Goal: Task Accomplishment & Management: Complete application form

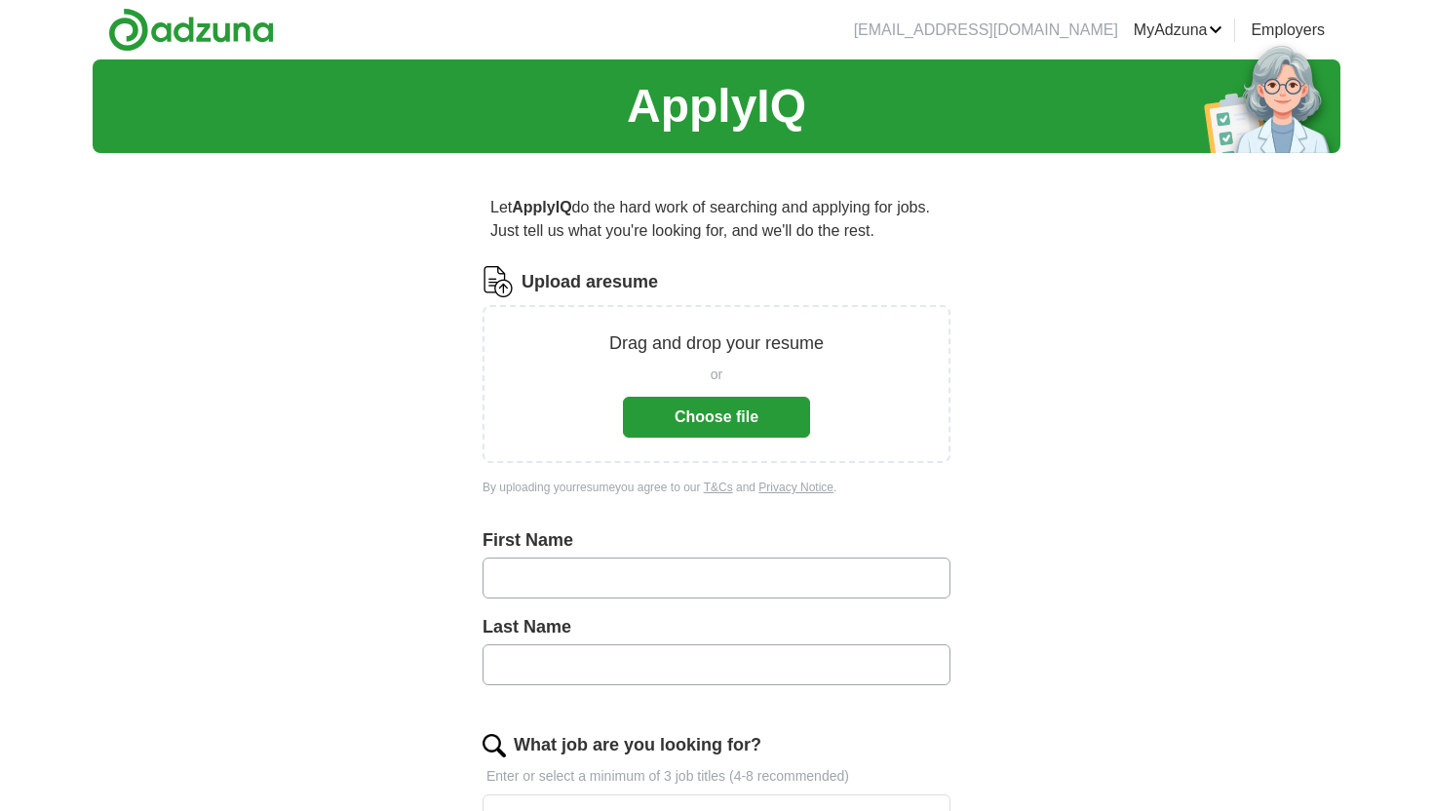
click at [709, 422] on button "Choose file" at bounding box center [716, 417] width 187 height 41
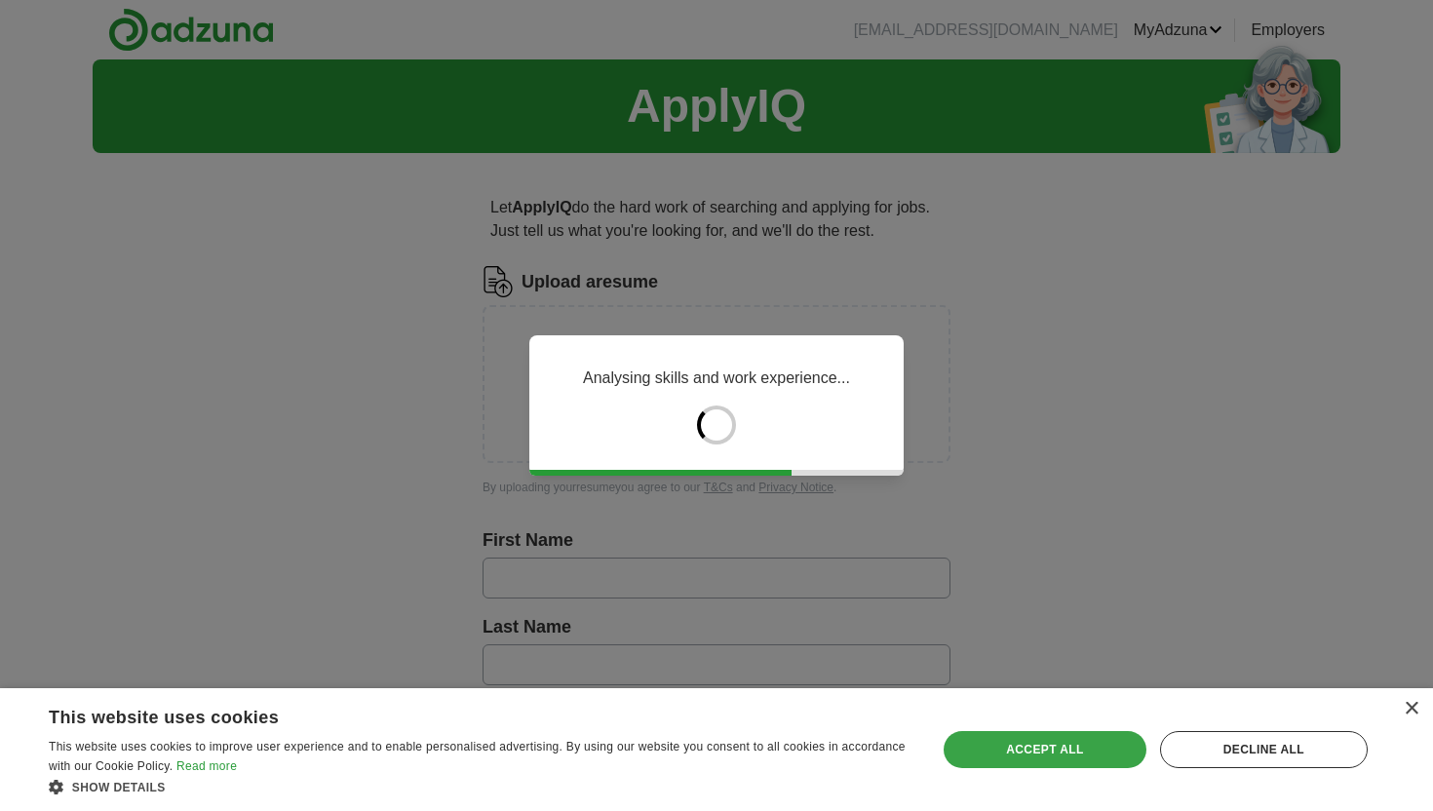
click at [998, 746] on div "Accept all" at bounding box center [1044, 749] width 203 height 37
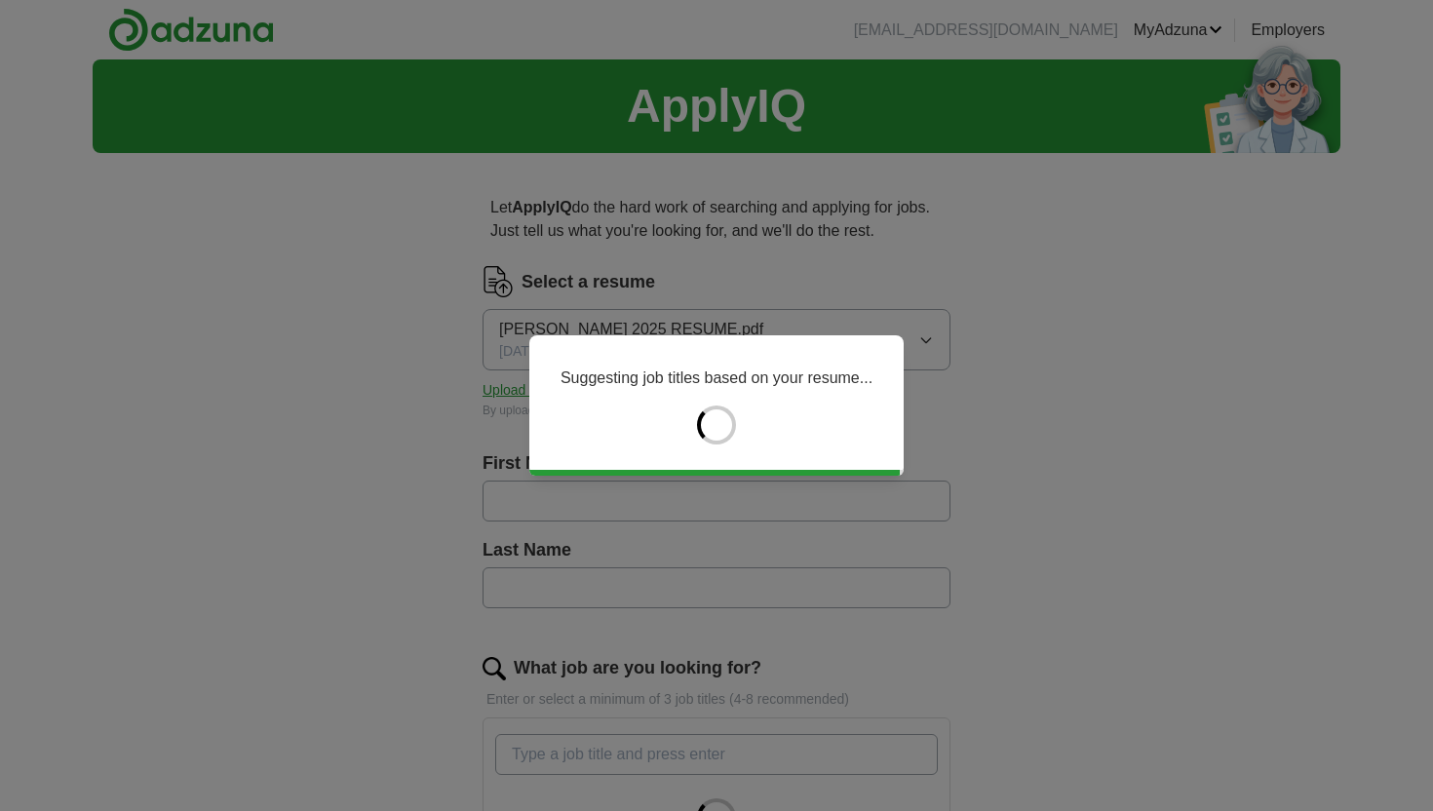
type input "******"
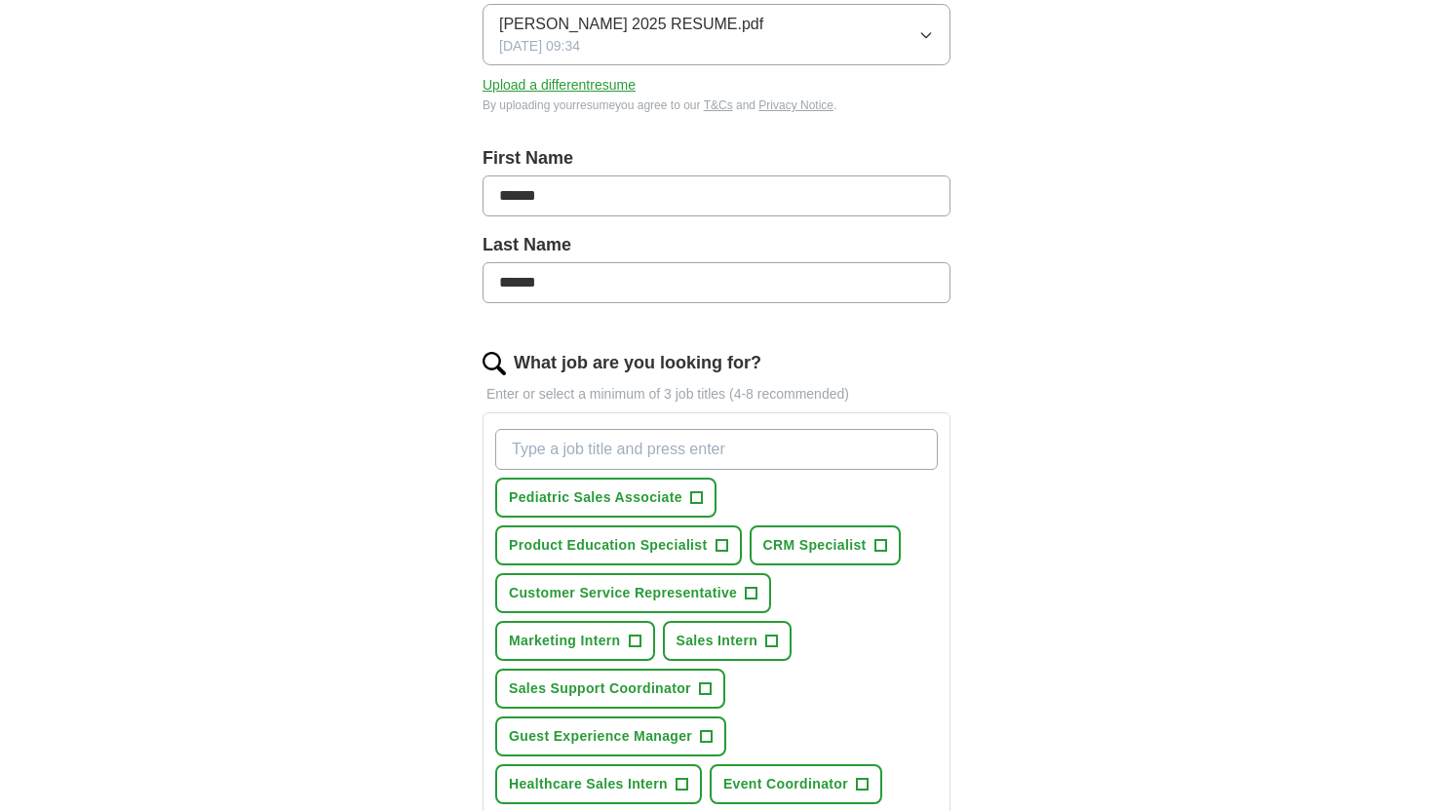
scroll to position [307, 0]
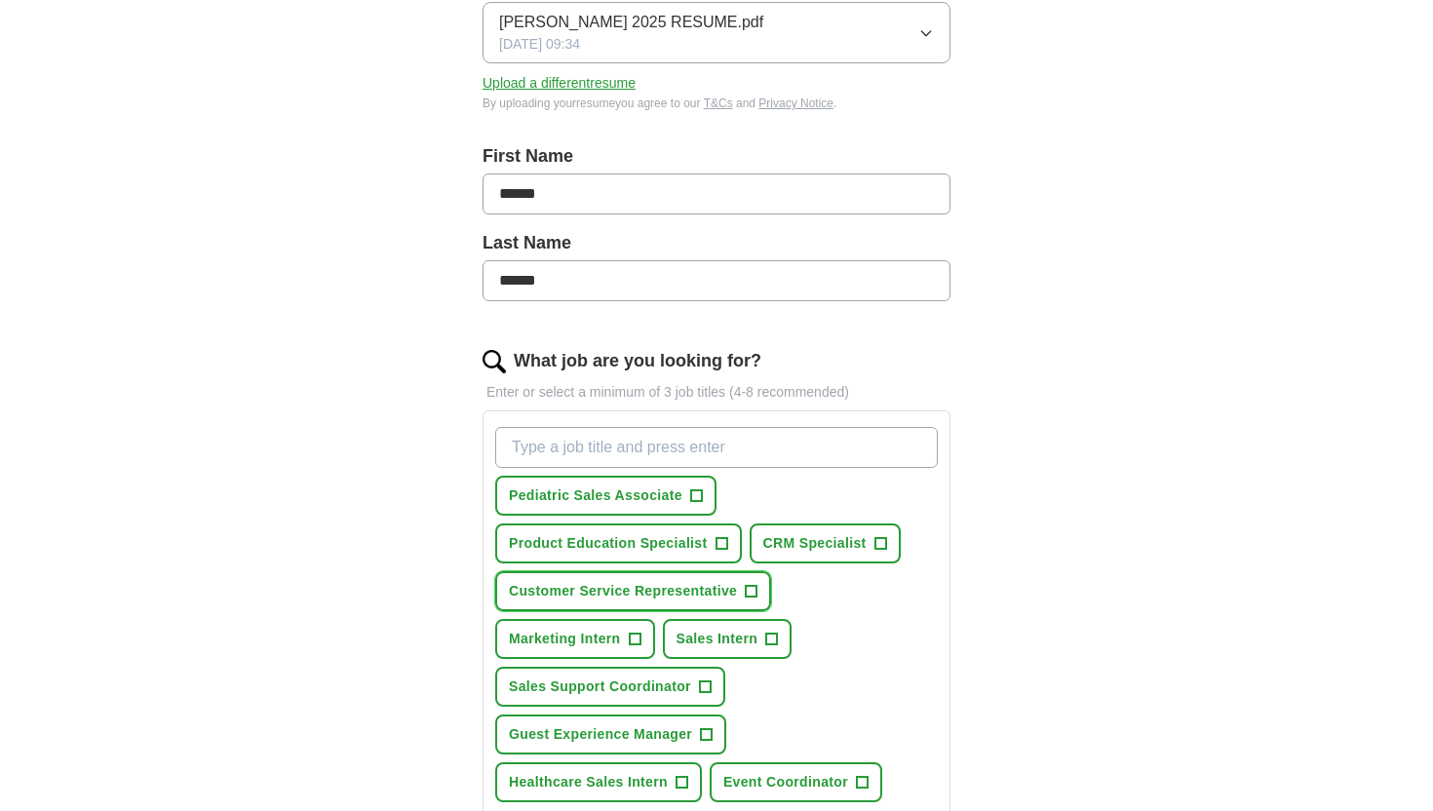
click at [747, 584] on span "+" at bounding box center [752, 592] width 12 height 16
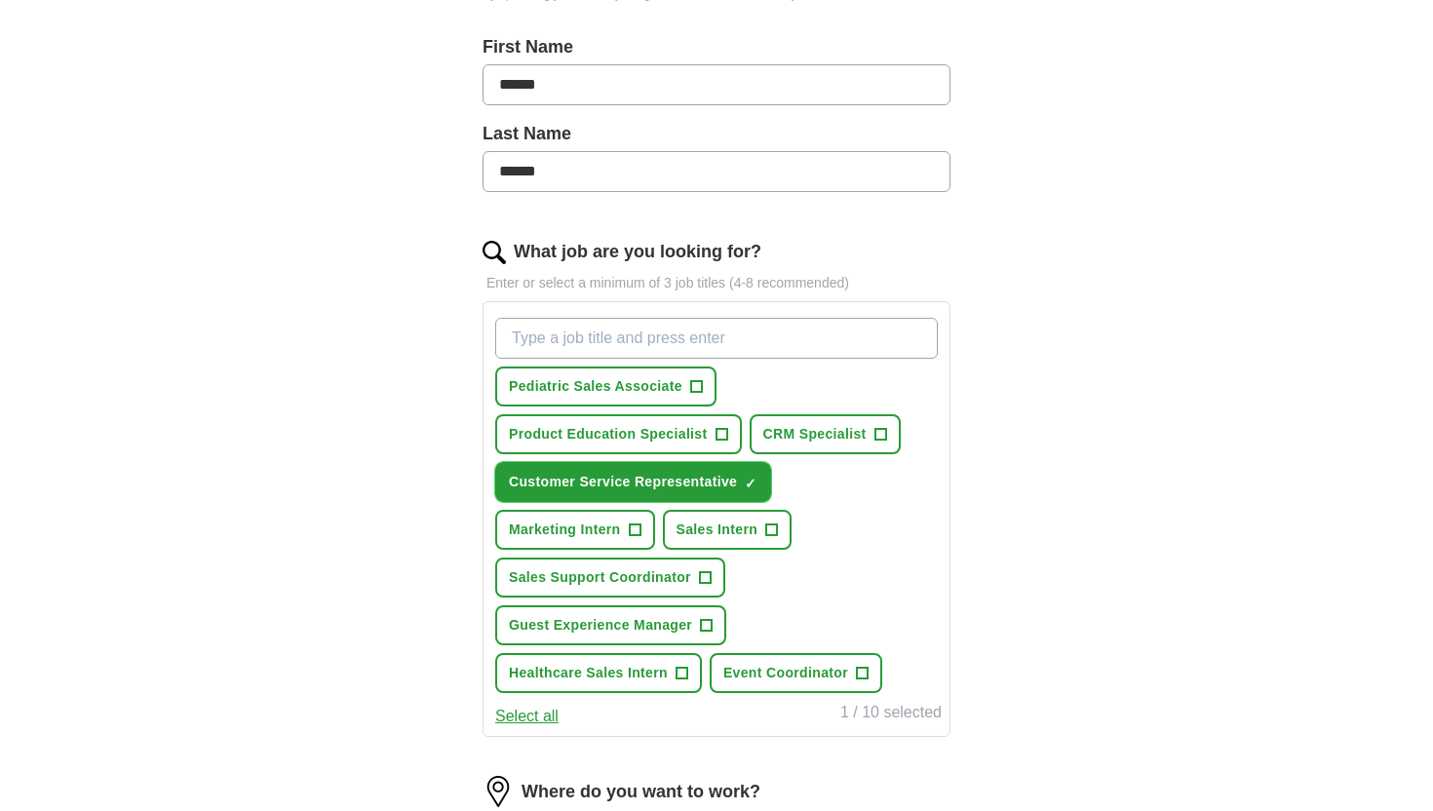
scroll to position [417, 0]
click at [512, 725] on button "Select all" at bounding box center [526, 715] width 63 height 23
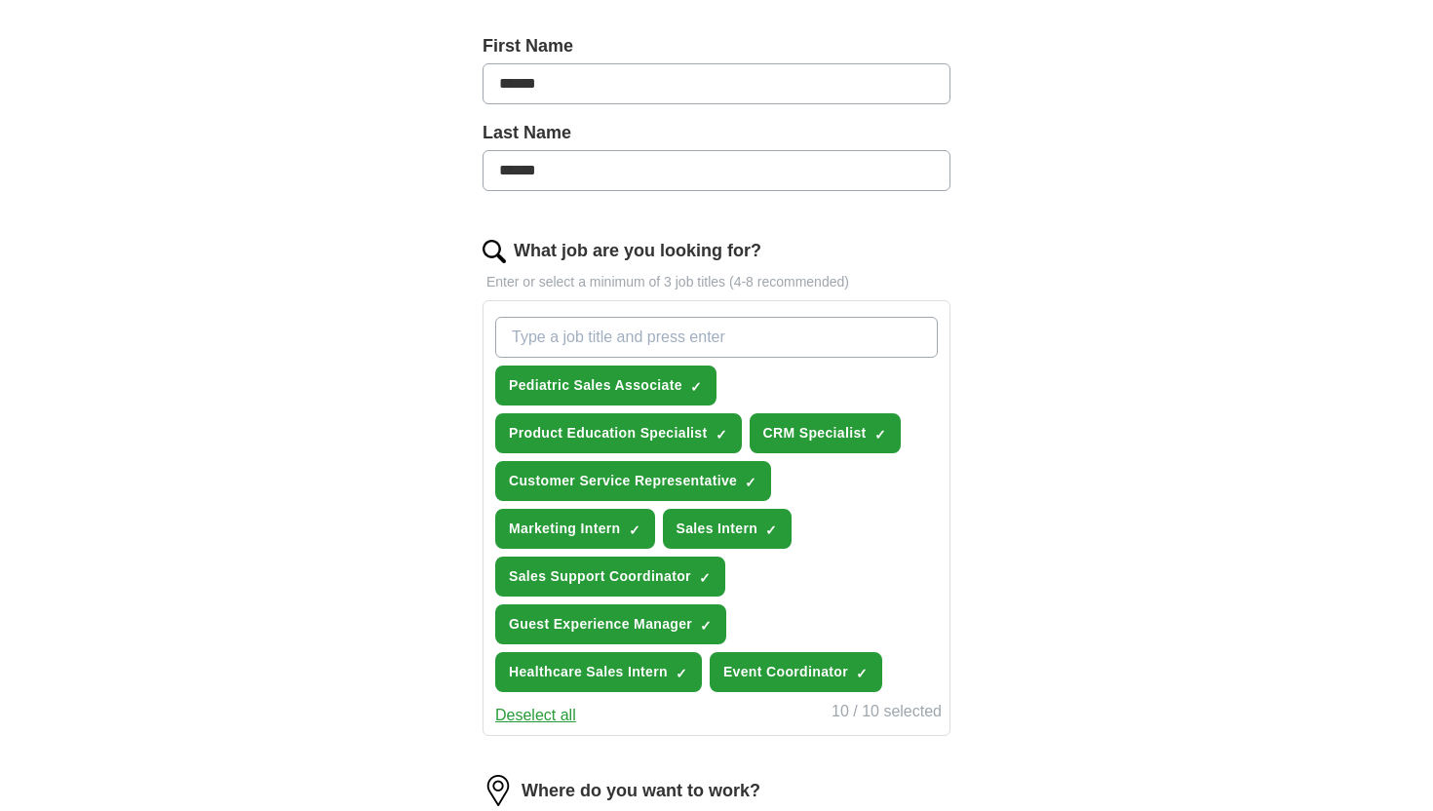
click at [698, 346] on input "What job are you looking for?" at bounding box center [716, 337] width 442 height 41
type input "hostess"
type input "server"
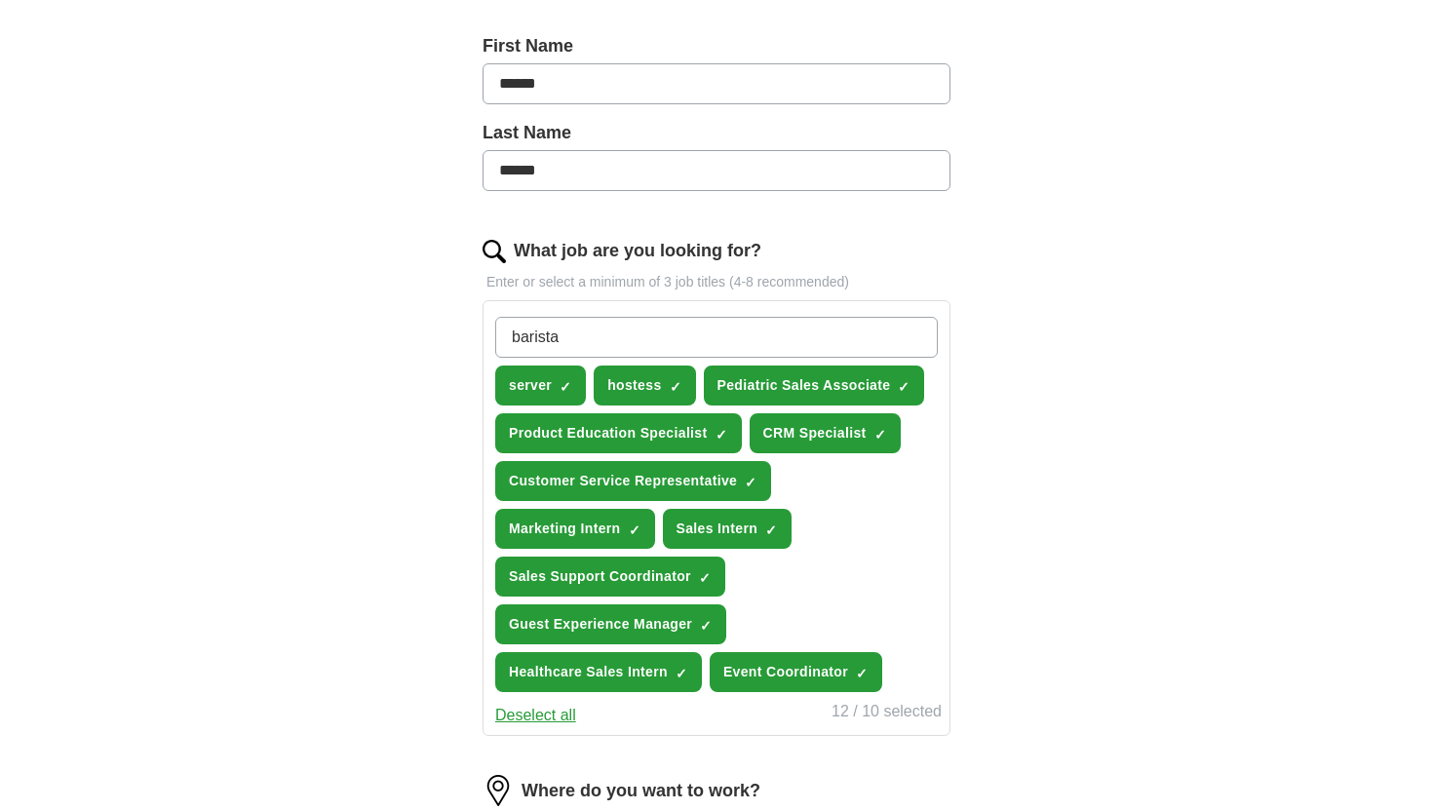
type input "barista\"
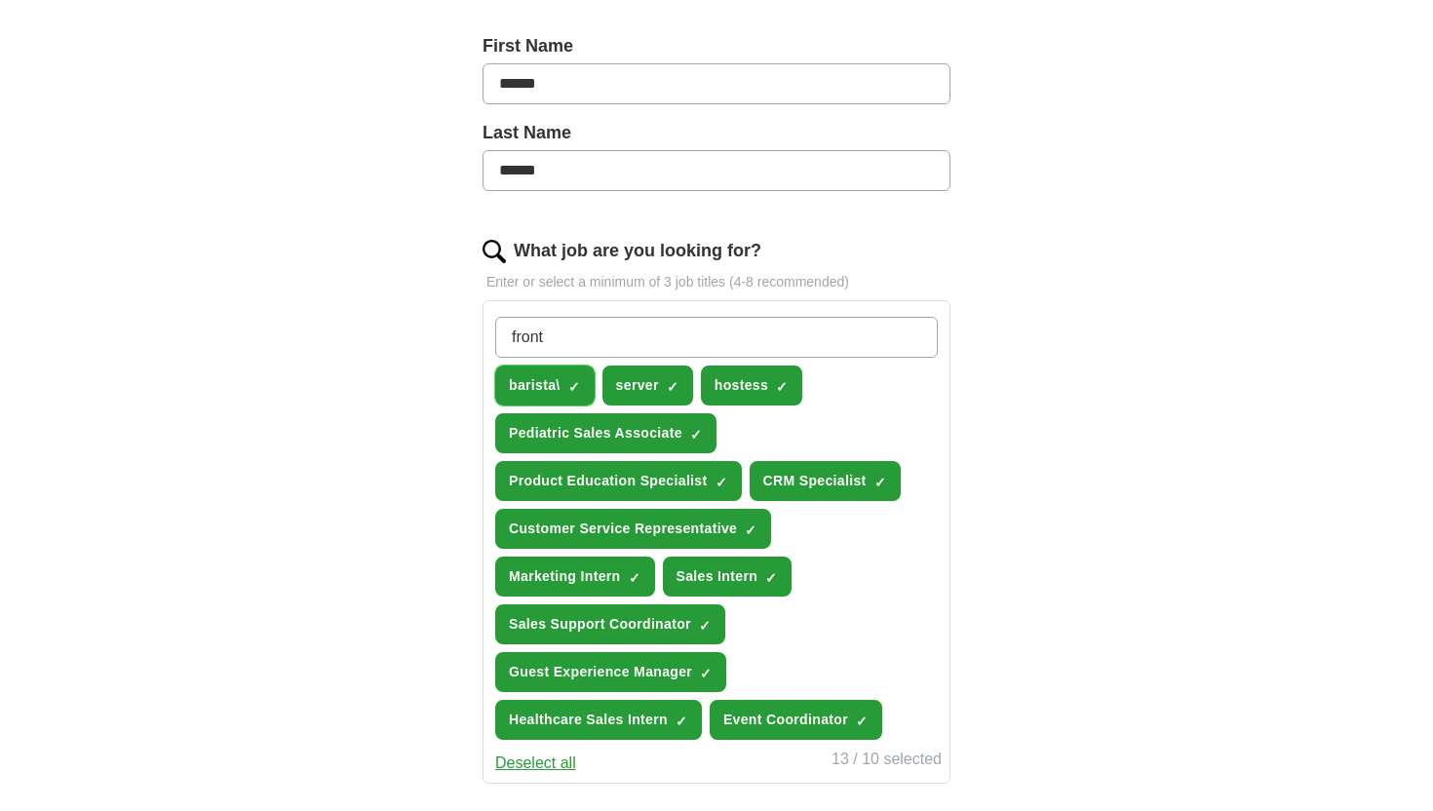
click at [0, 0] on span "×" at bounding box center [0, 0] width 0 height 0
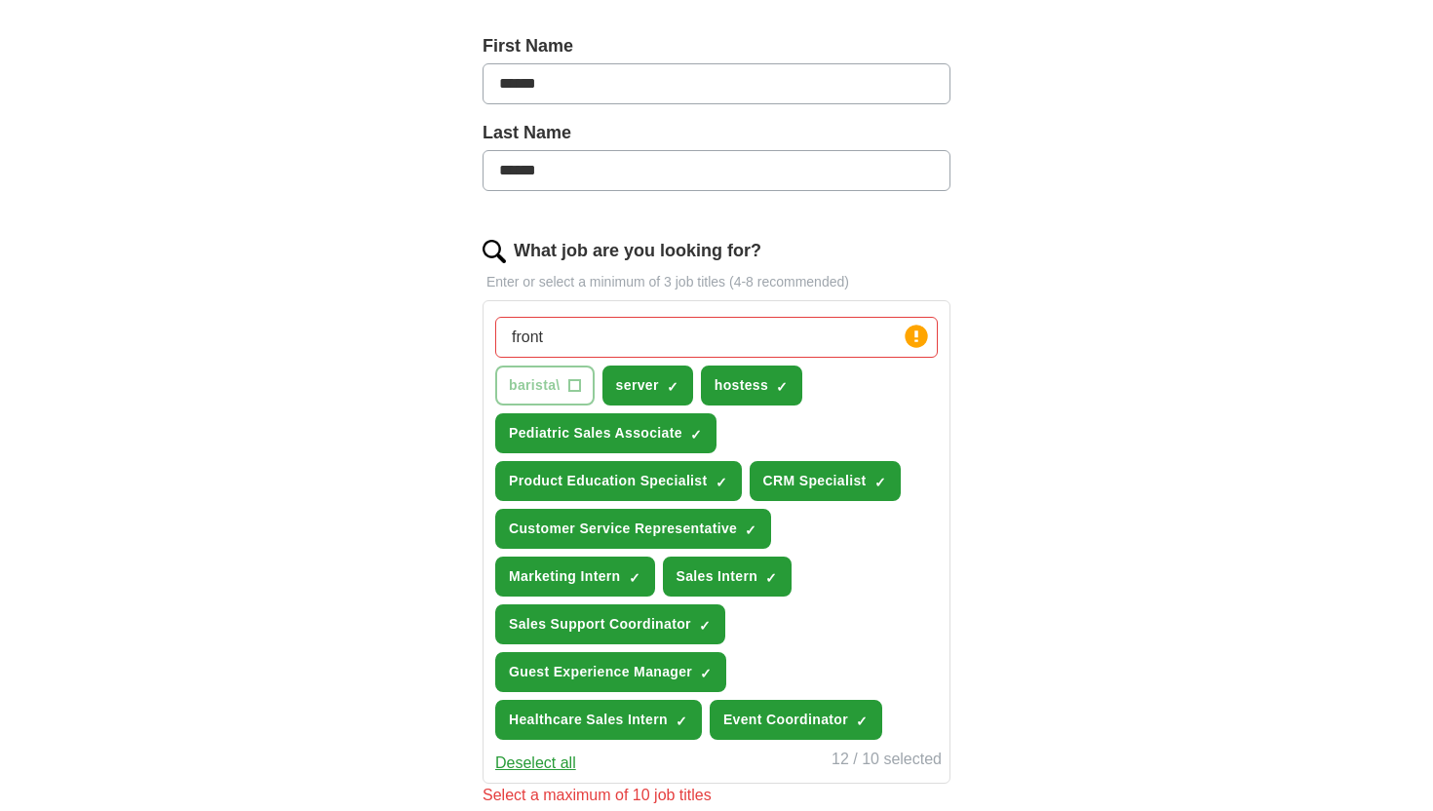
click at [762, 346] on input "front" at bounding box center [716, 337] width 442 height 41
type input "front desk"
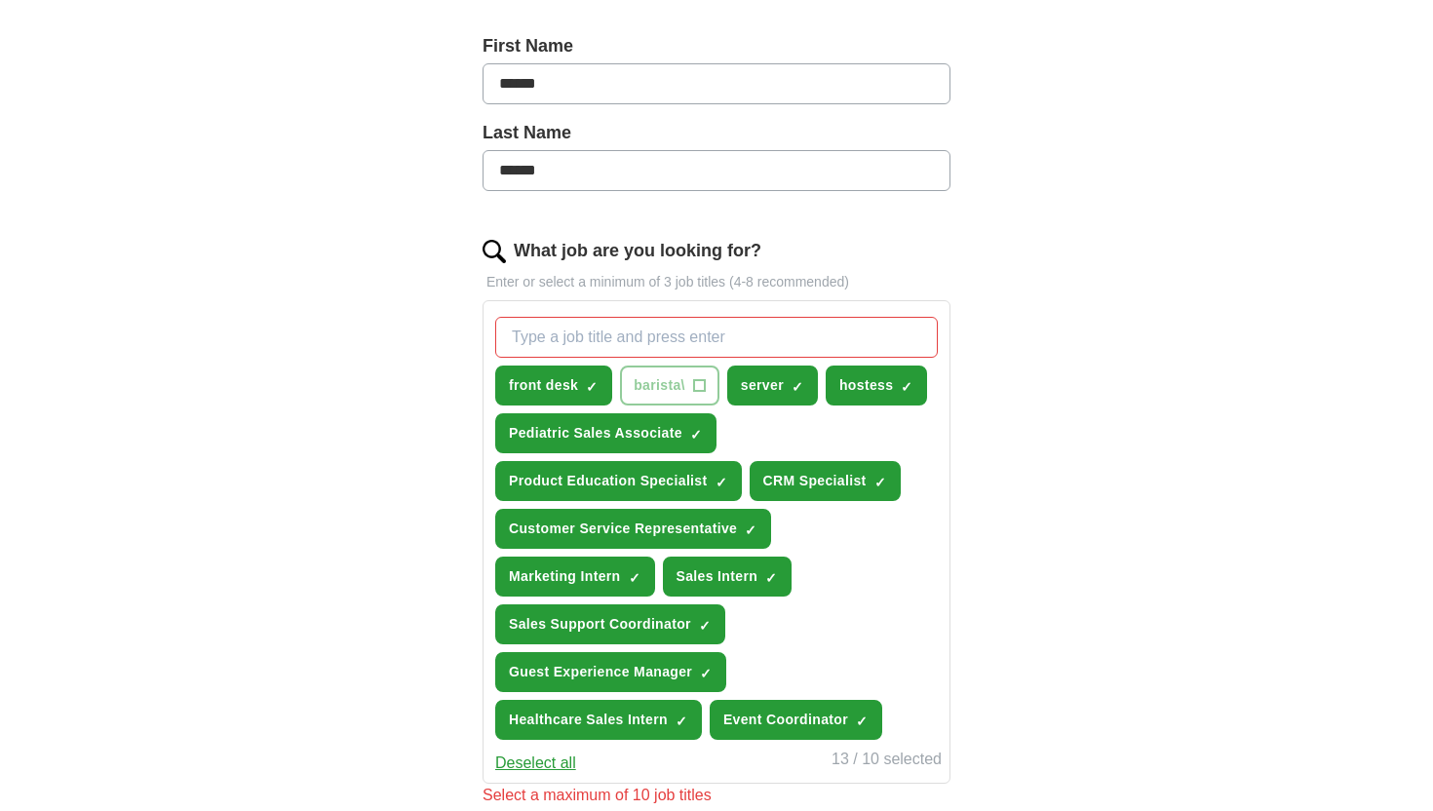
click at [545, 772] on button "Deselect all" at bounding box center [535, 762] width 81 height 23
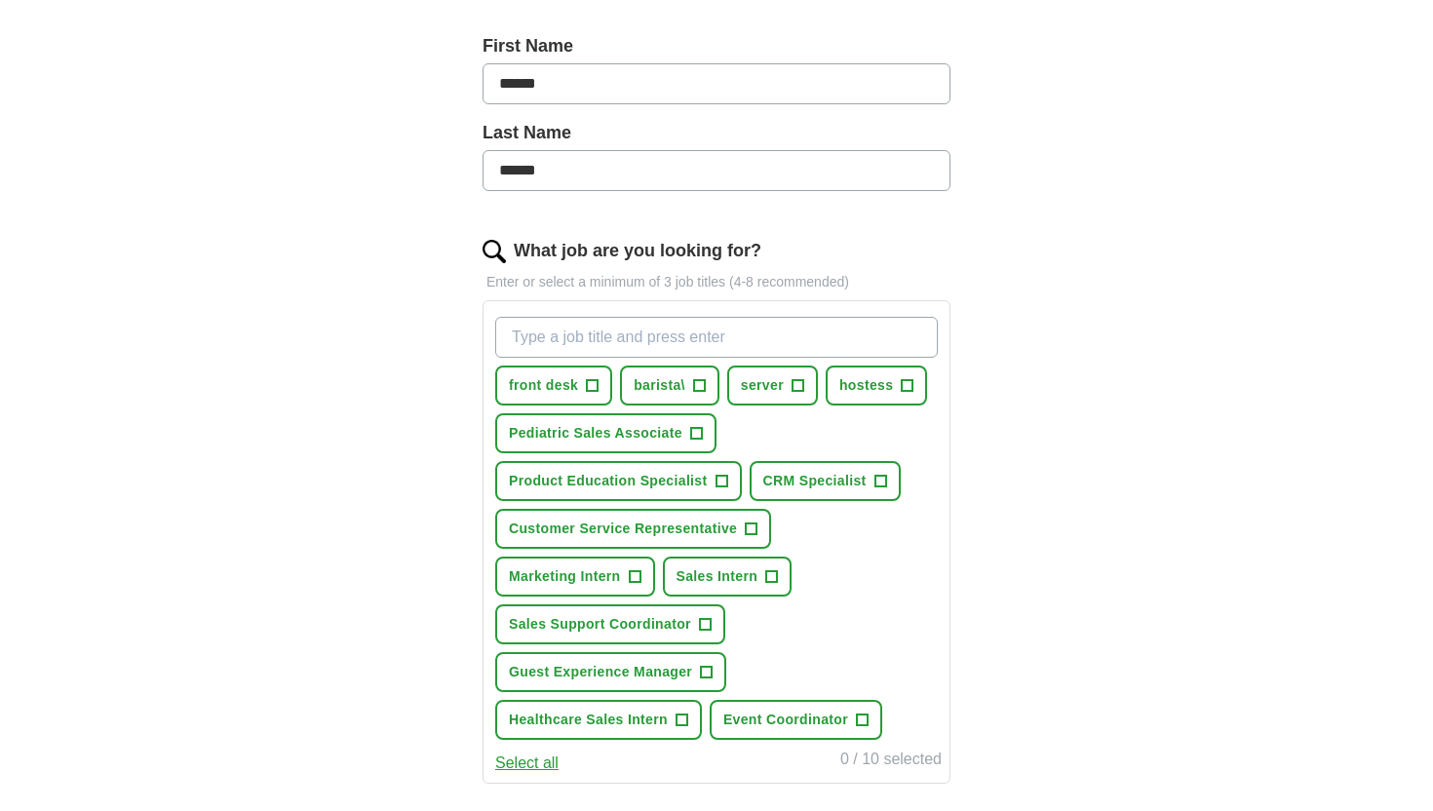
click at [645, 325] on input "What job are you looking for?" at bounding box center [716, 337] width 442 height 41
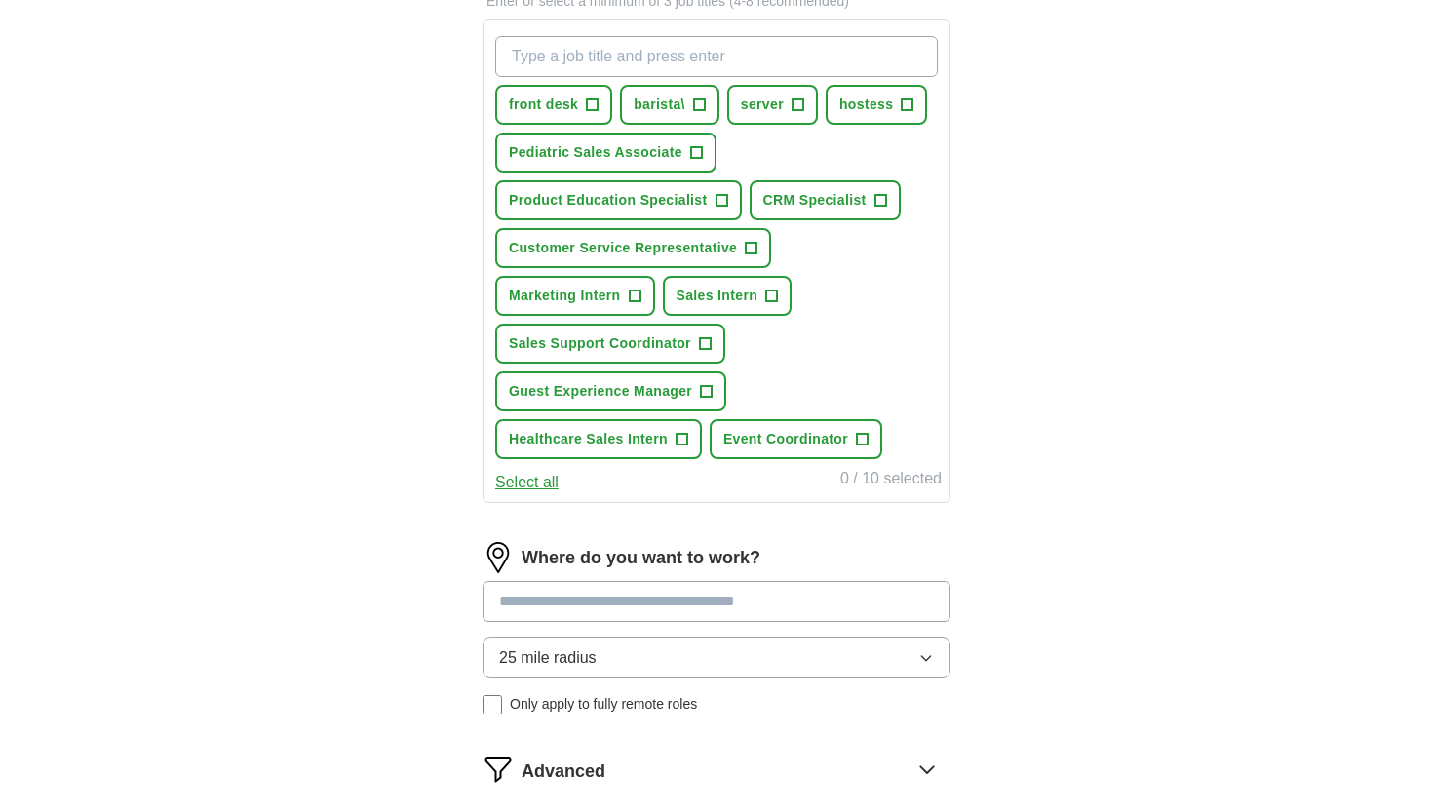
scroll to position [747, 0]
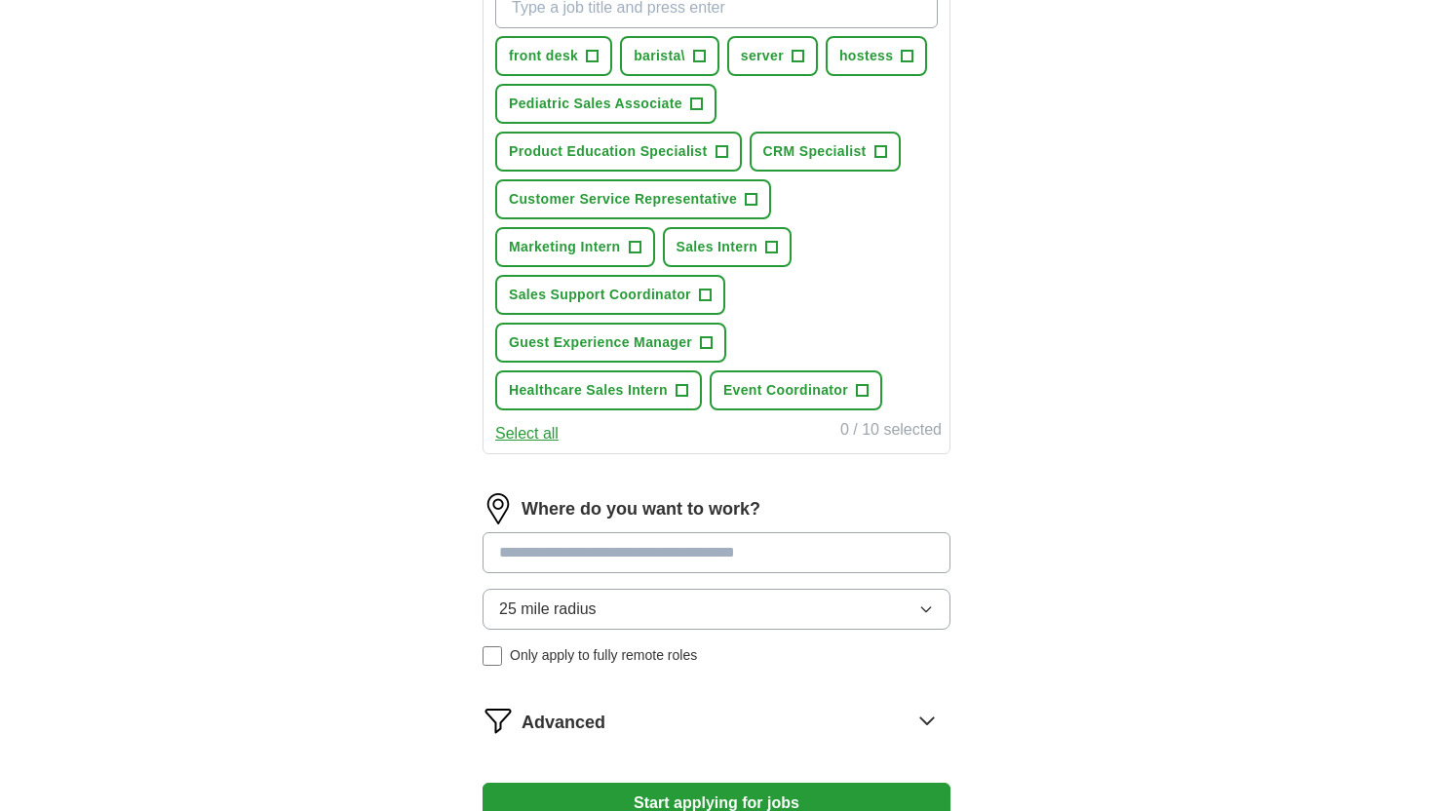
click at [711, 568] on input at bounding box center [716, 552] width 468 height 41
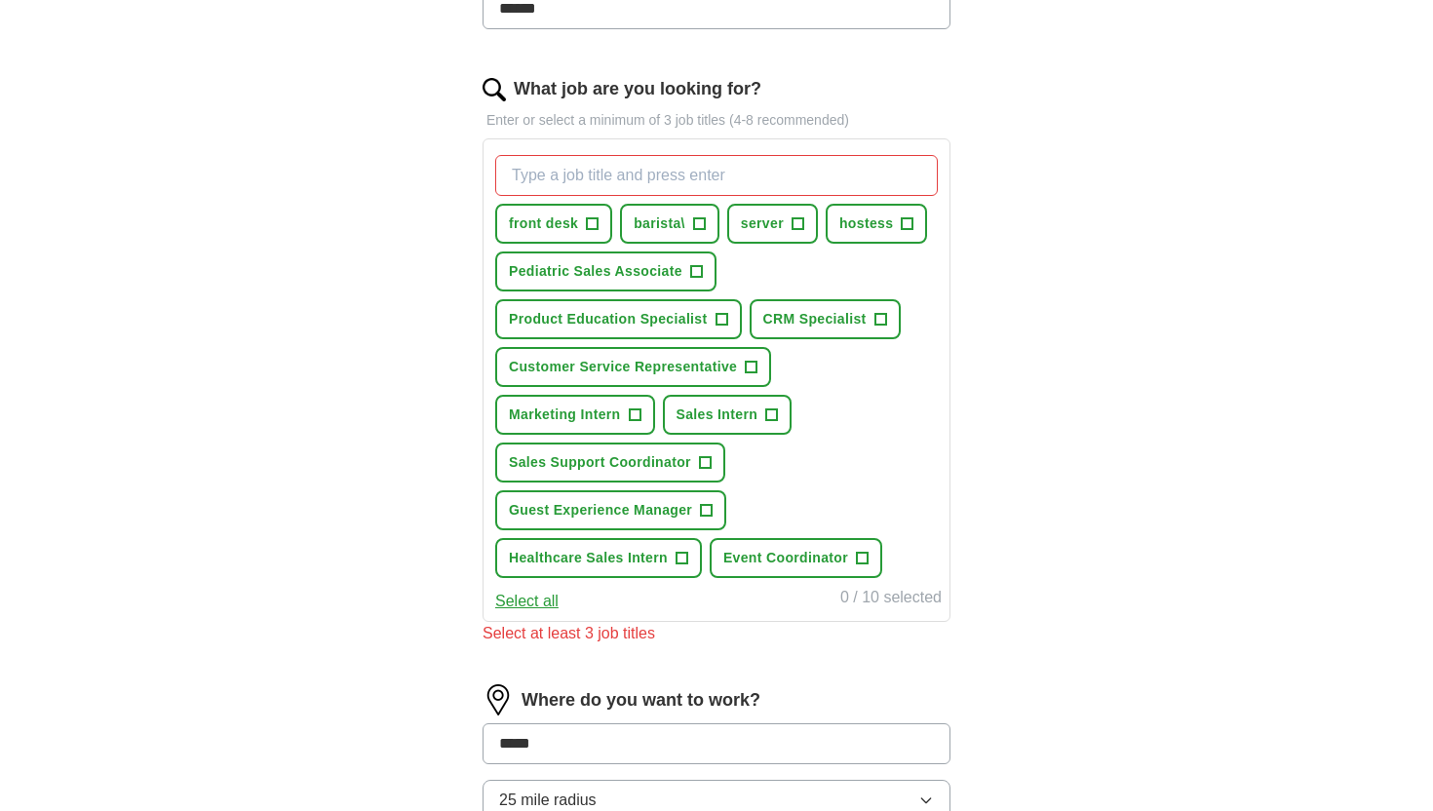
scroll to position [569, 0]
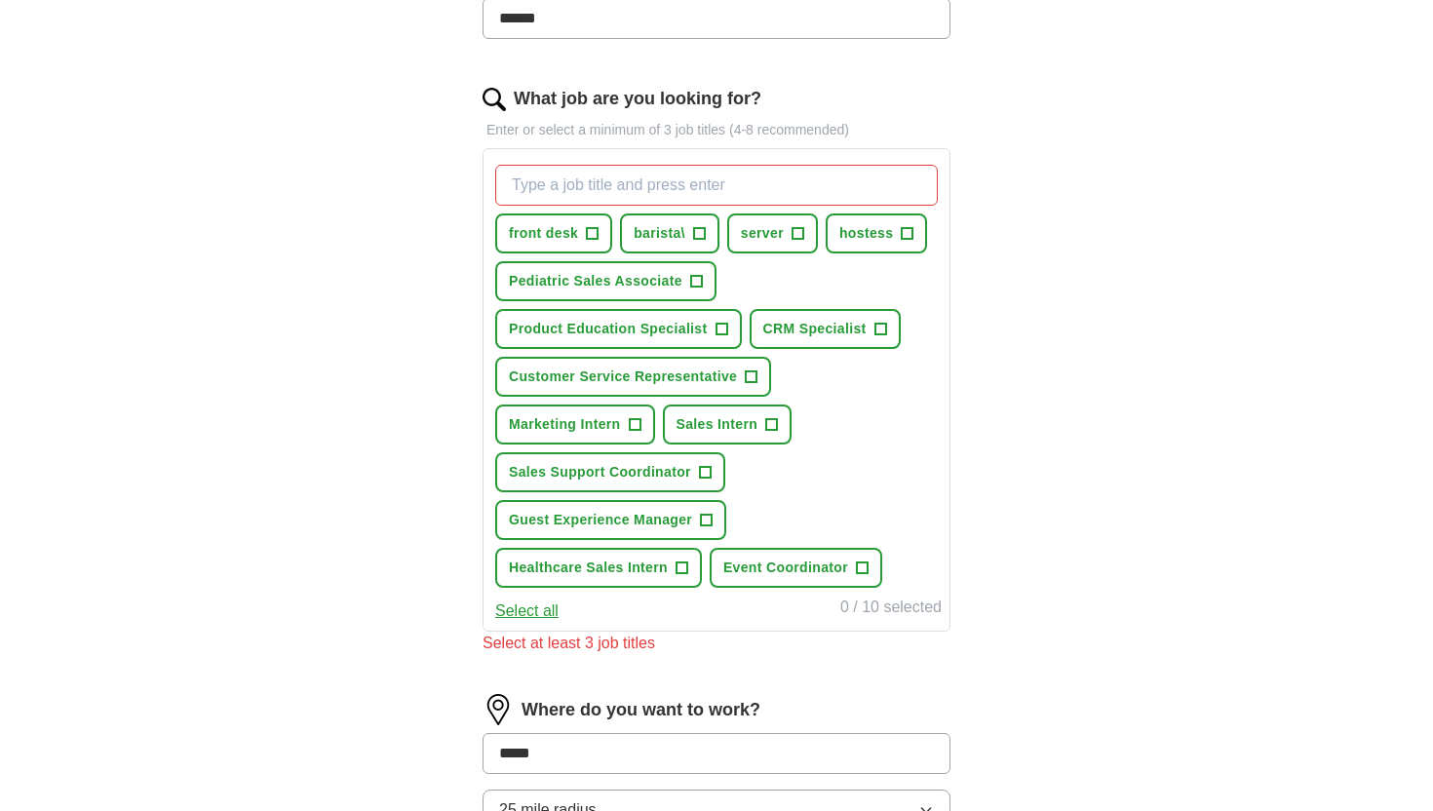
type input "*****"
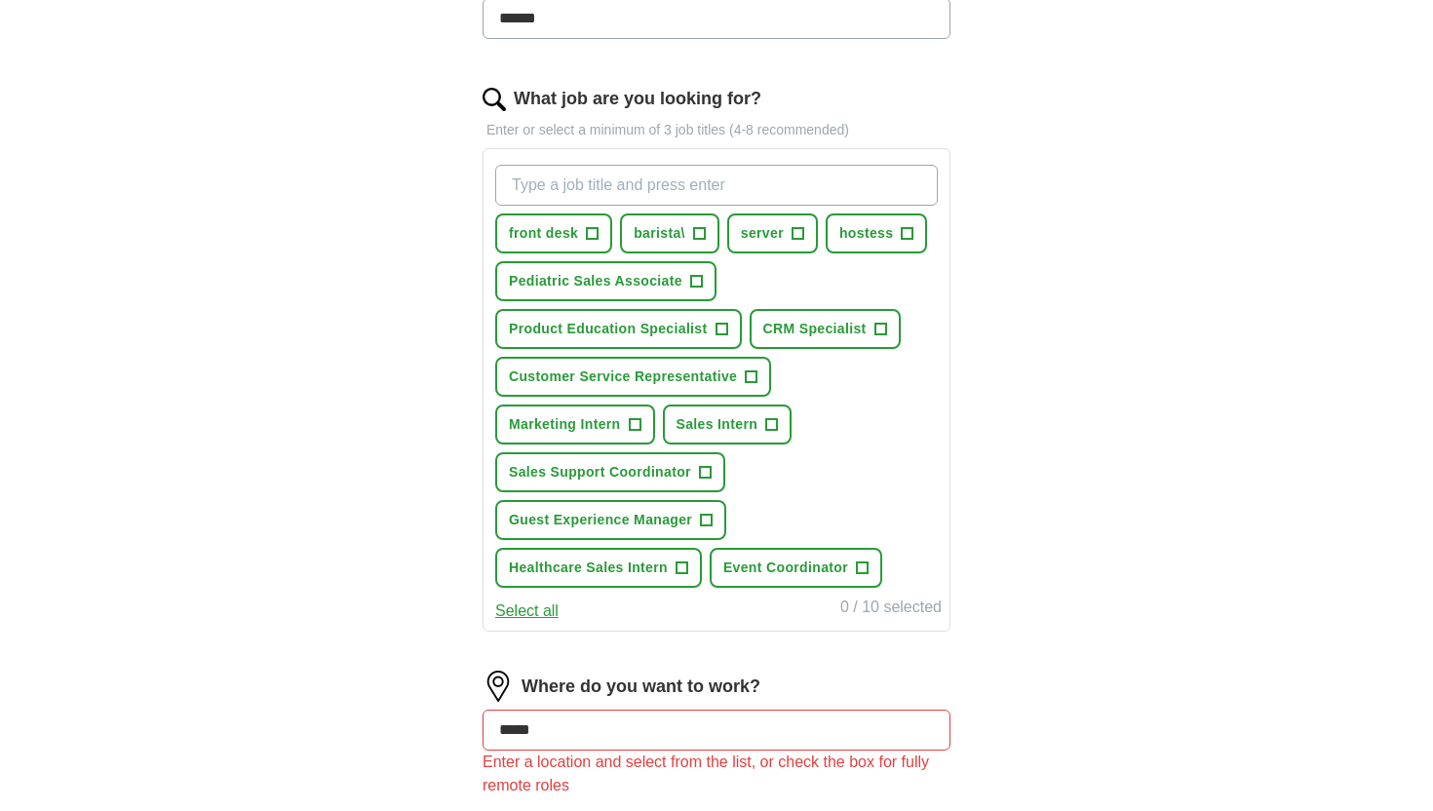
click at [621, 184] on input "What job are you looking for?" at bounding box center [716, 185] width 442 height 41
type input "sales associate"
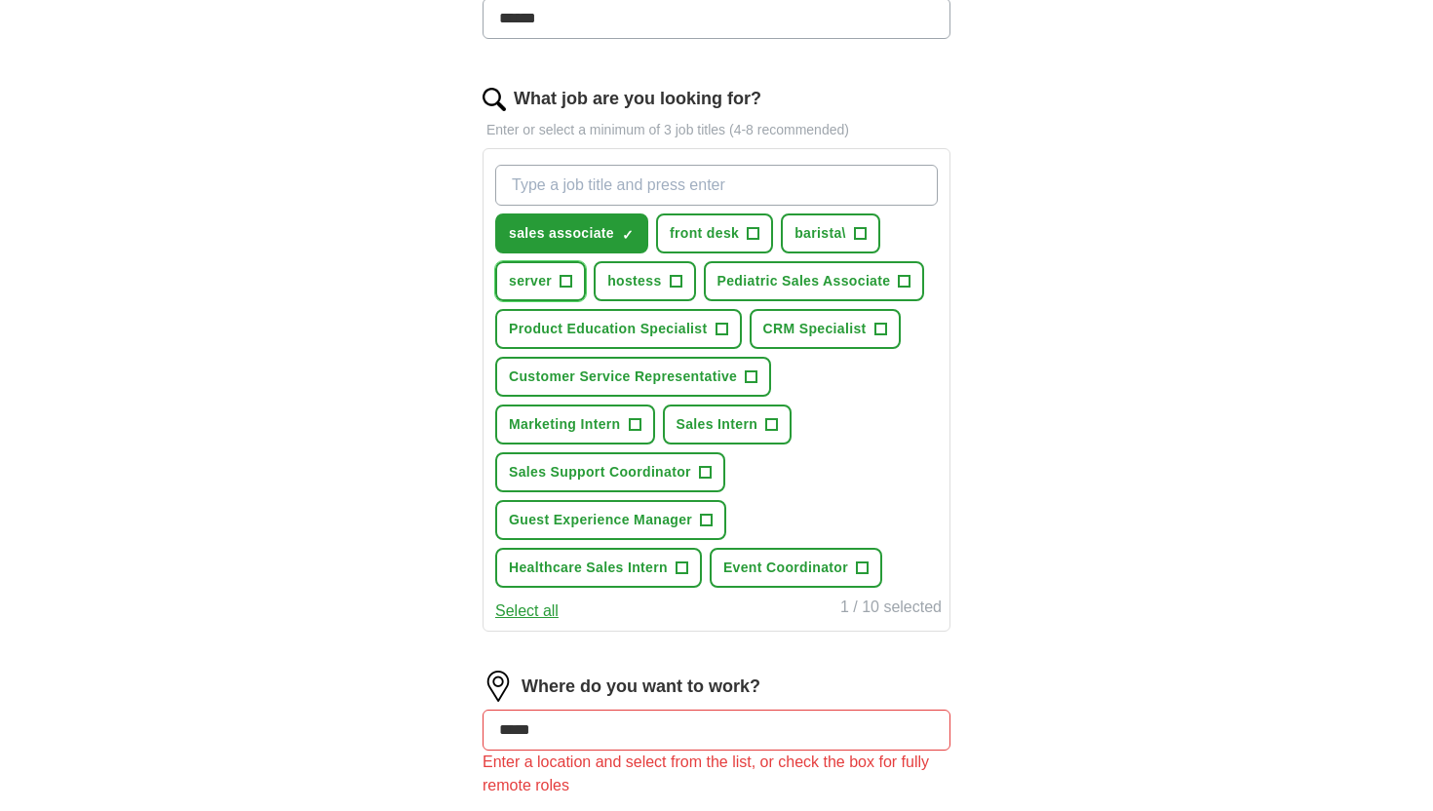
click at [537, 285] on span "server" at bounding box center [530, 281] width 43 height 20
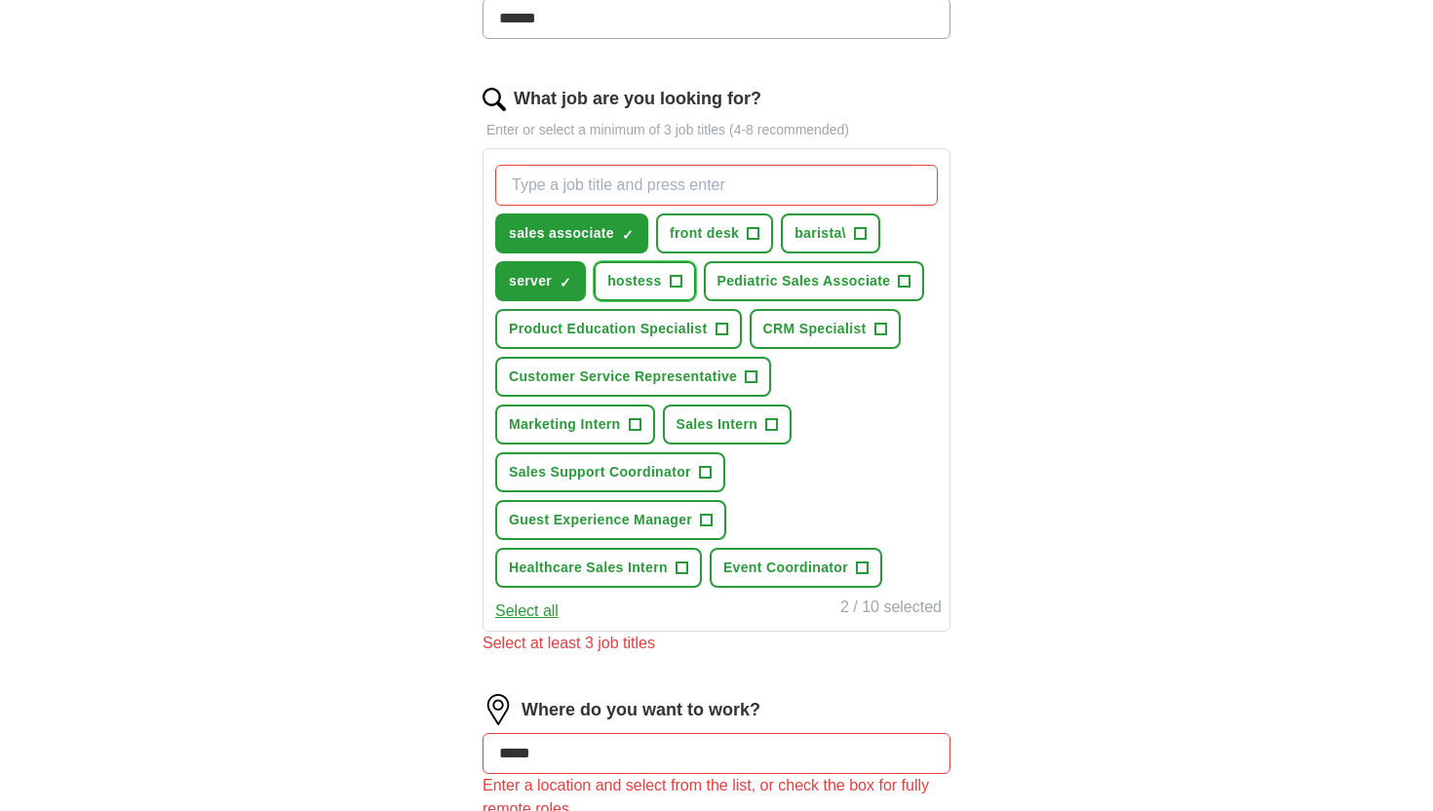
click at [636, 281] on span "hostess" at bounding box center [634, 281] width 54 height 20
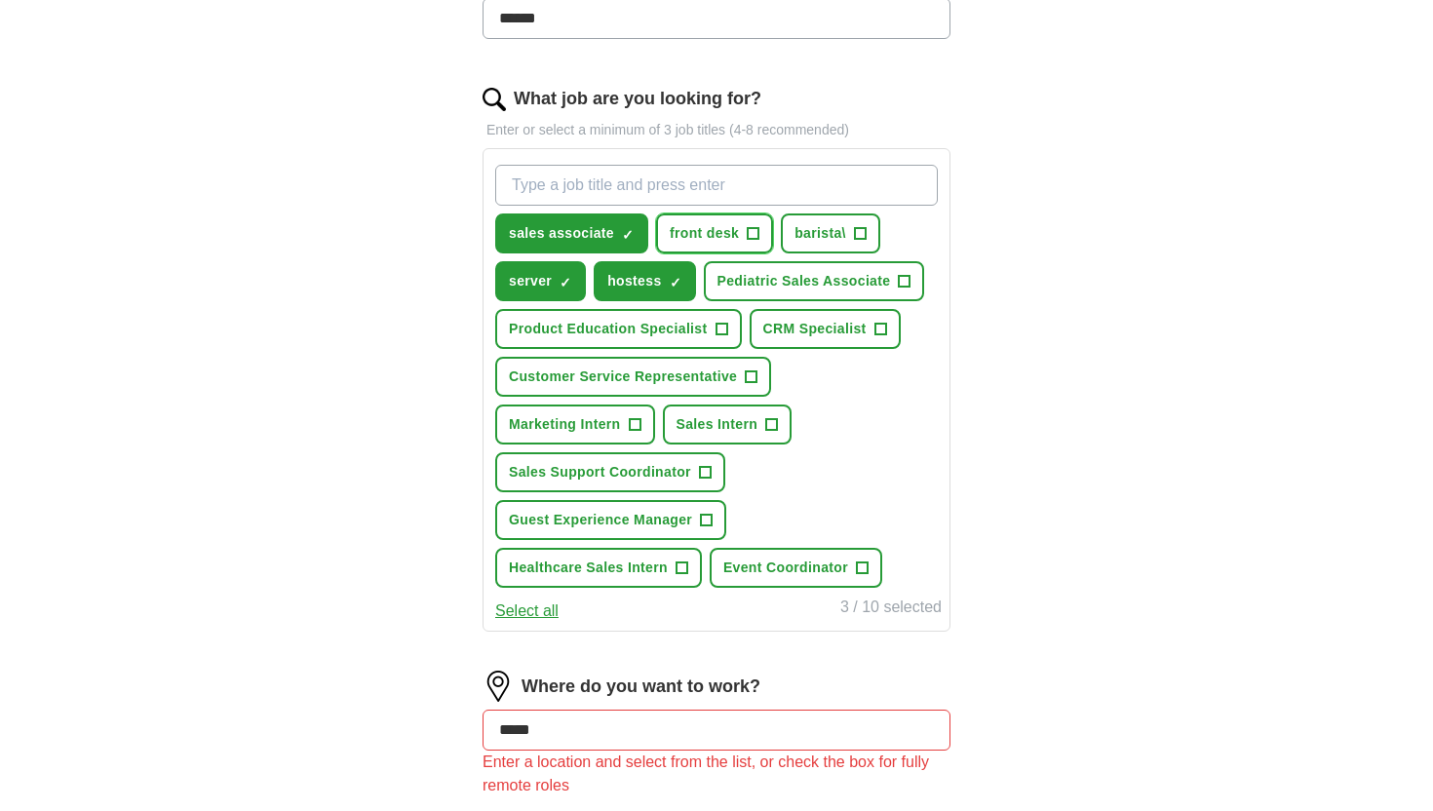
click at [746, 240] on button "front desk +" at bounding box center [714, 233] width 117 height 40
click at [848, 240] on button "barista\ +" at bounding box center [830, 233] width 99 height 40
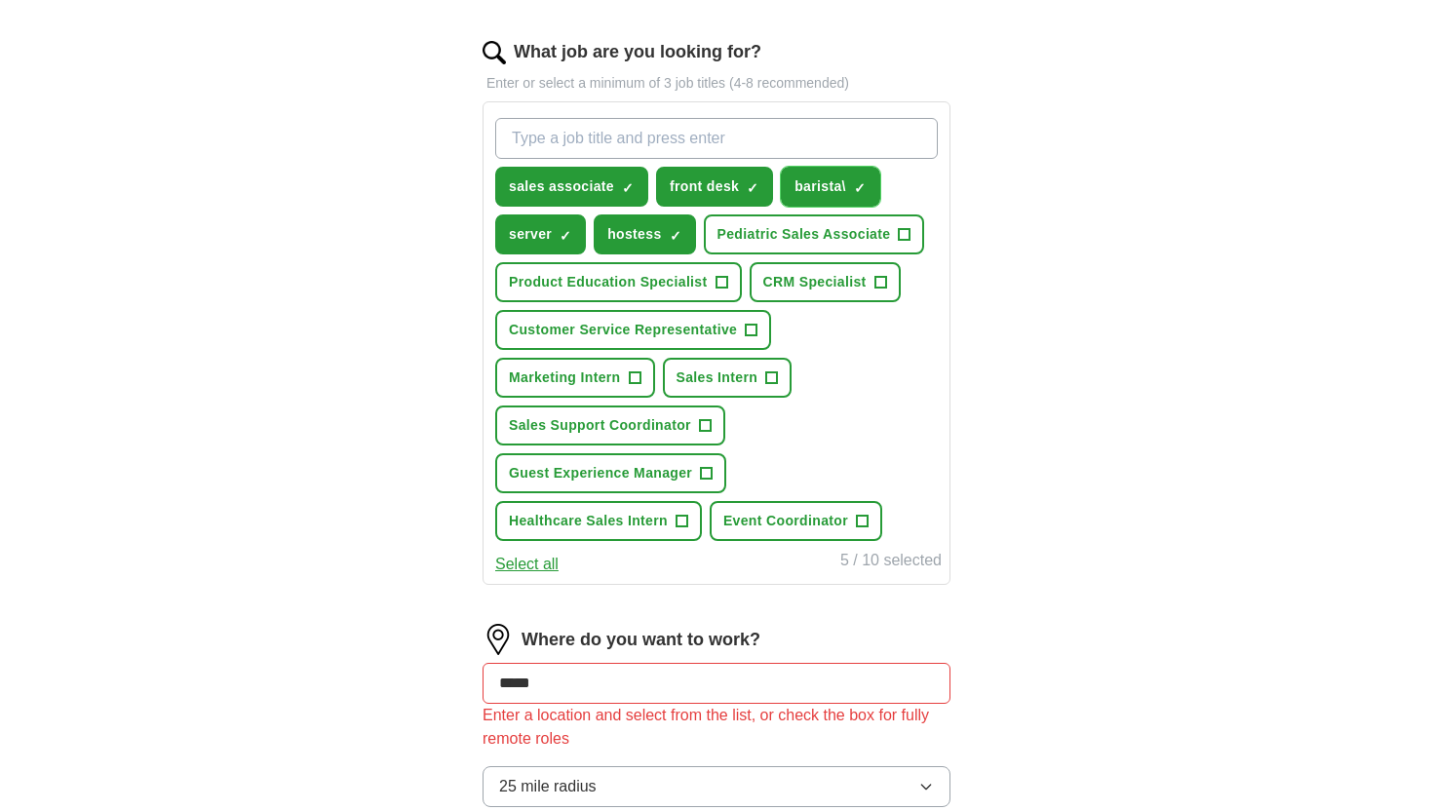
scroll to position [620, 0]
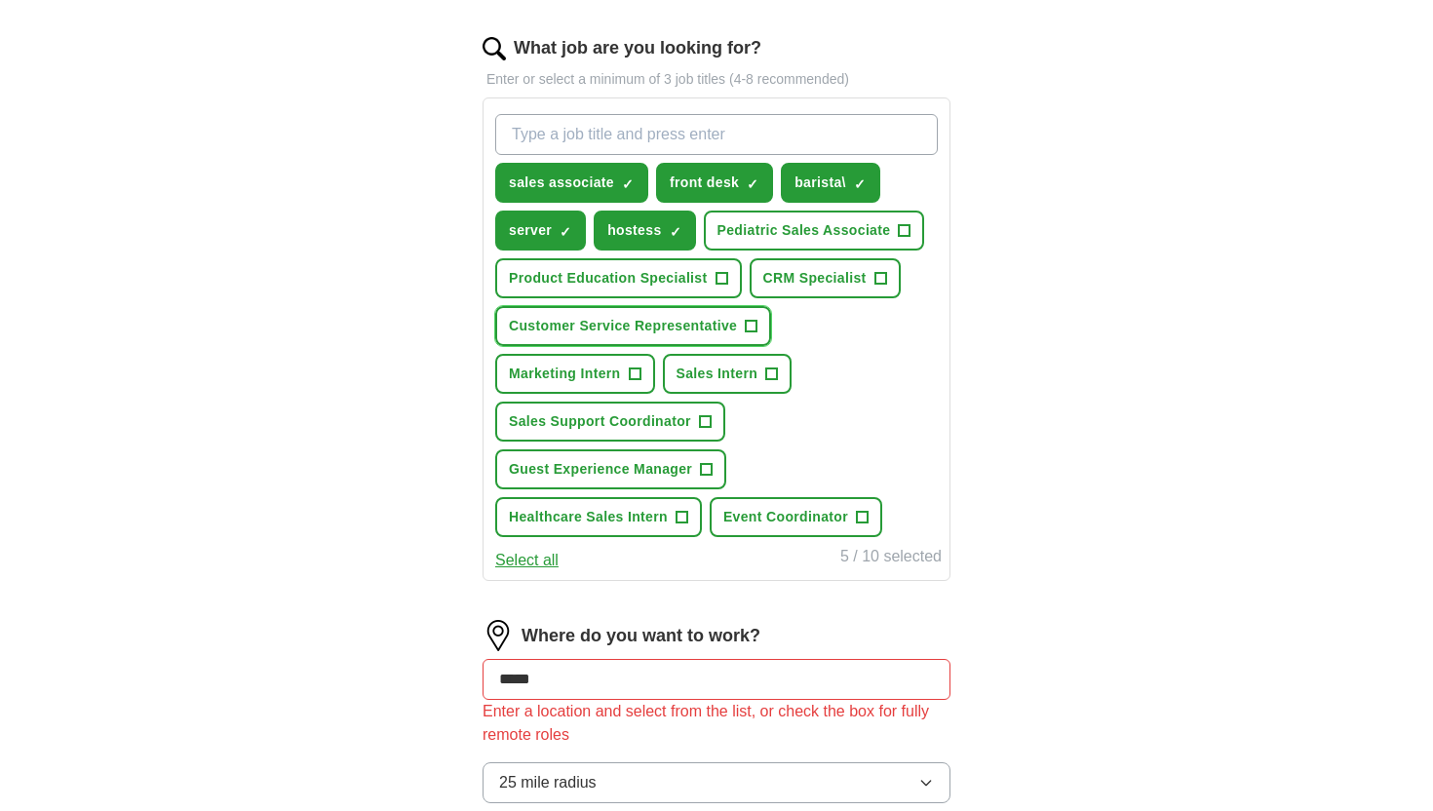
click at [726, 329] on span "Customer Service Representative" at bounding box center [623, 326] width 228 height 20
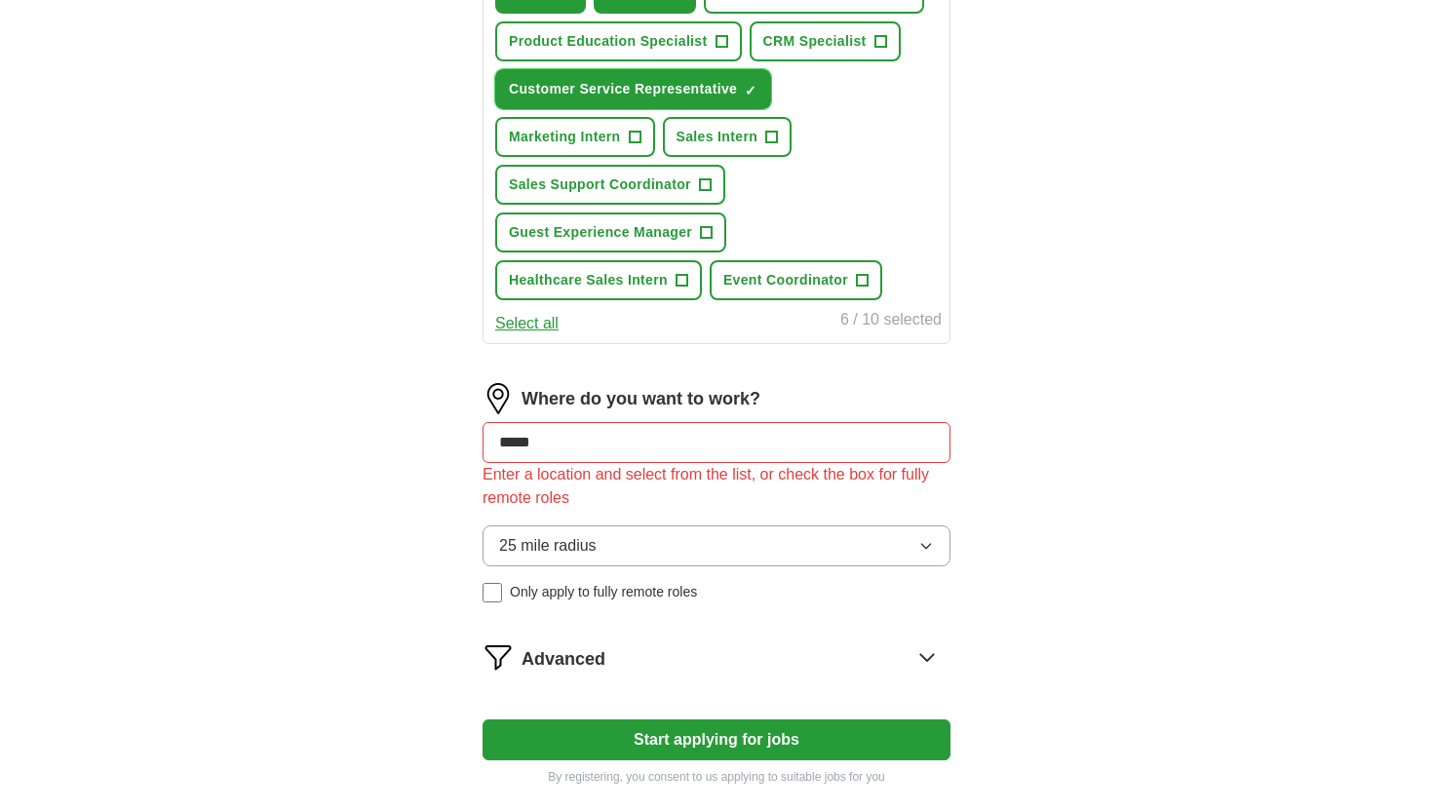
scroll to position [874, 0]
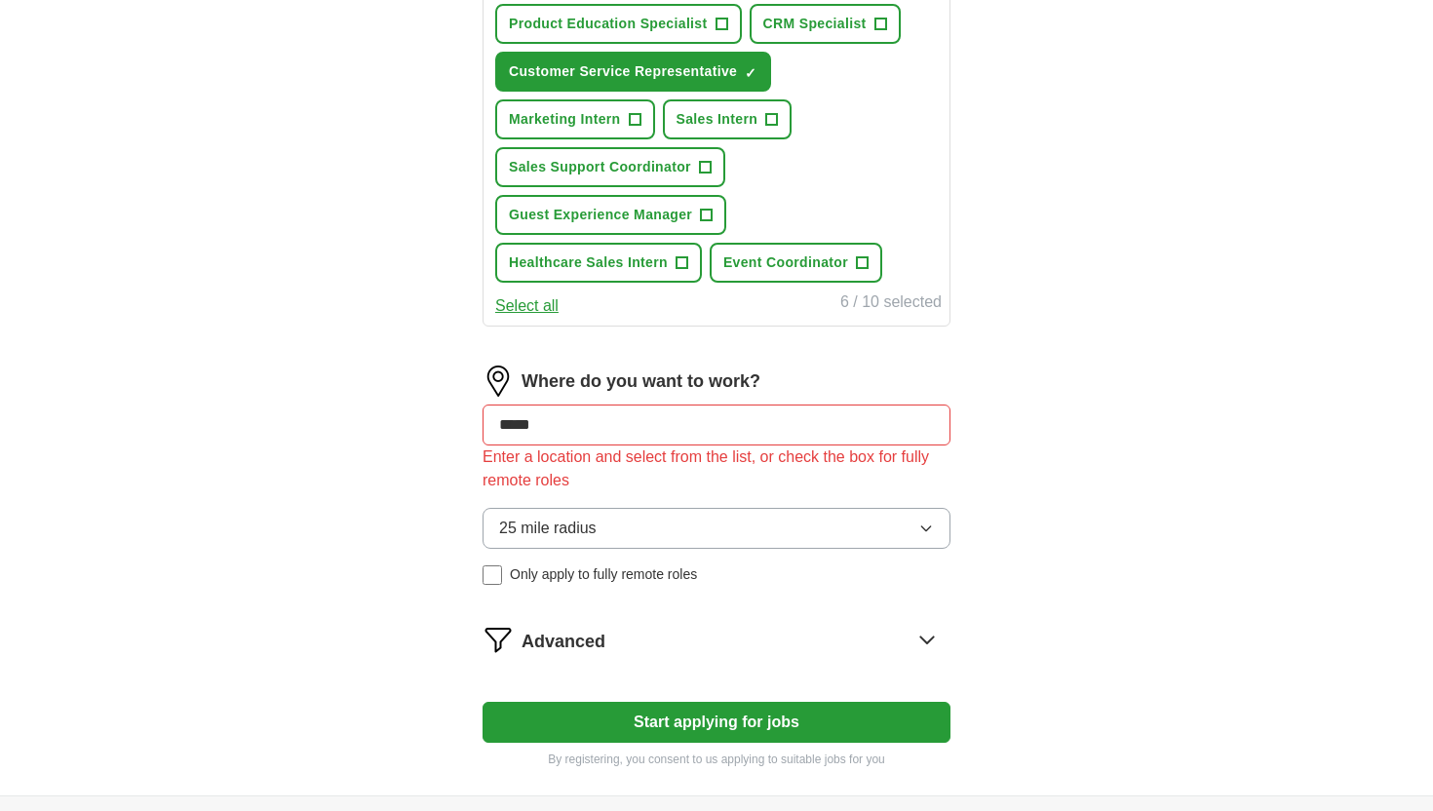
click at [638, 726] on button "Start applying for jobs" at bounding box center [716, 722] width 468 height 41
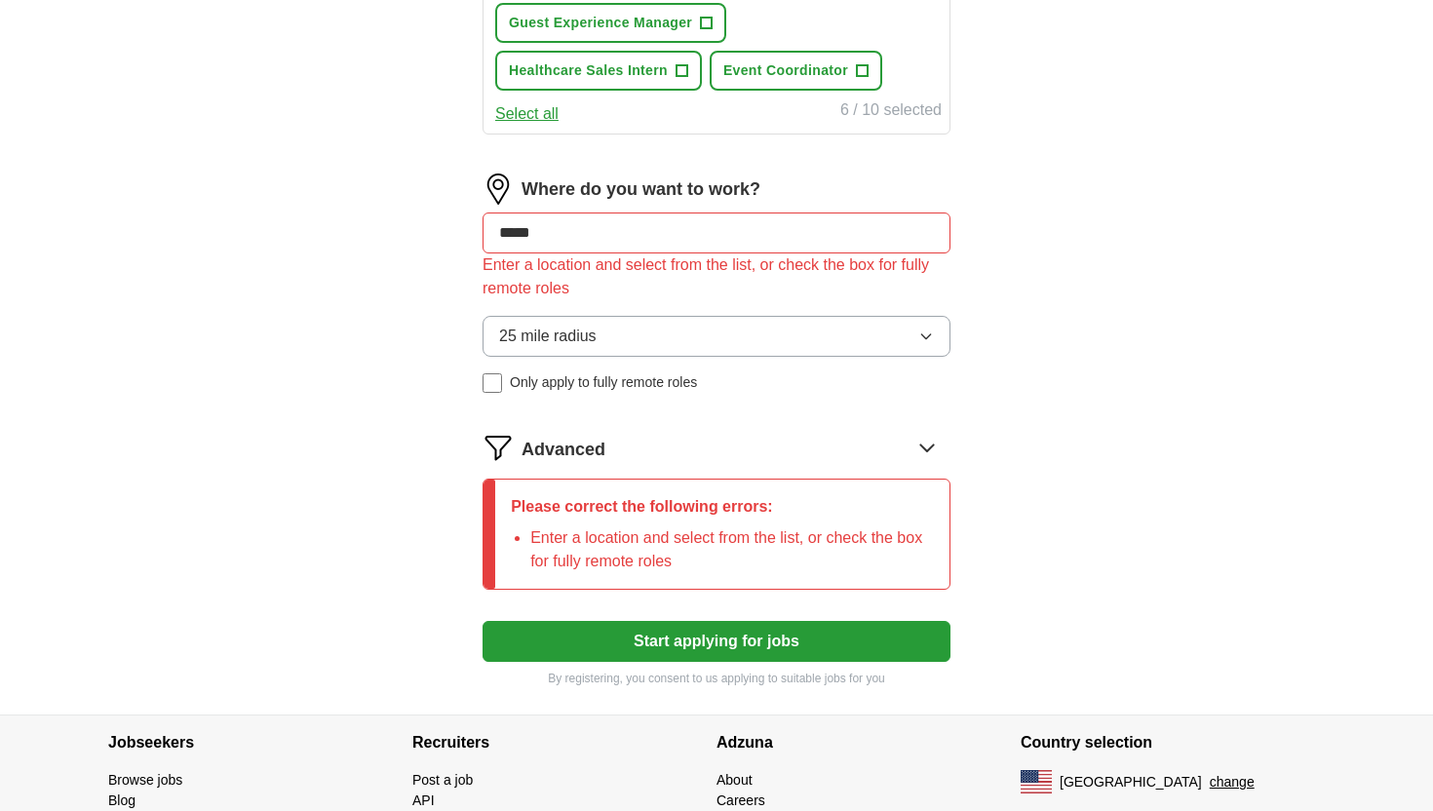
scroll to position [1037, 0]
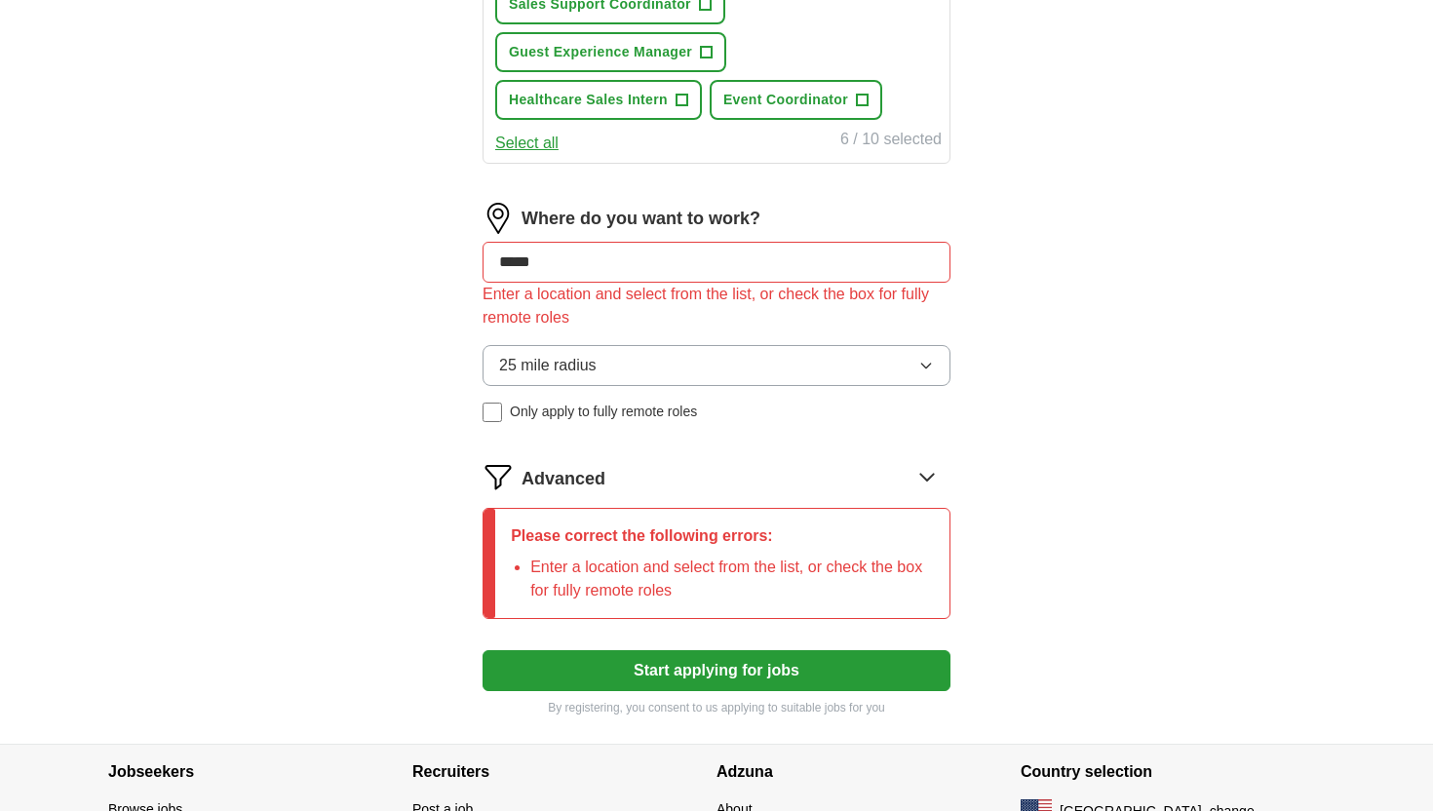
click at [673, 276] on input "*****" at bounding box center [716, 262] width 468 height 41
type input "*"
type input "***"
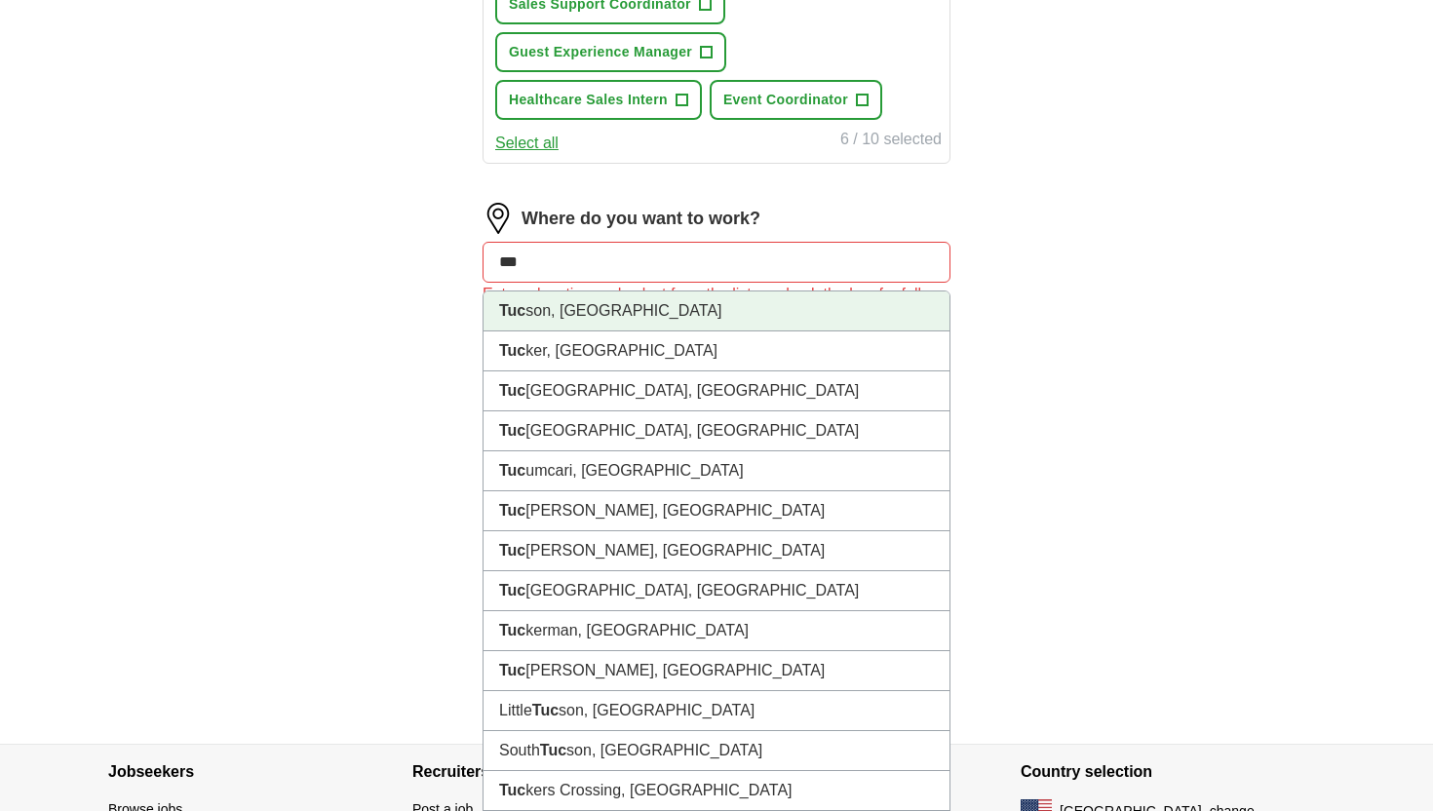
click at [578, 306] on li "Tuc son, [GEOGRAPHIC_DATA]" at bounding box center [716, 311] width 466 height 40
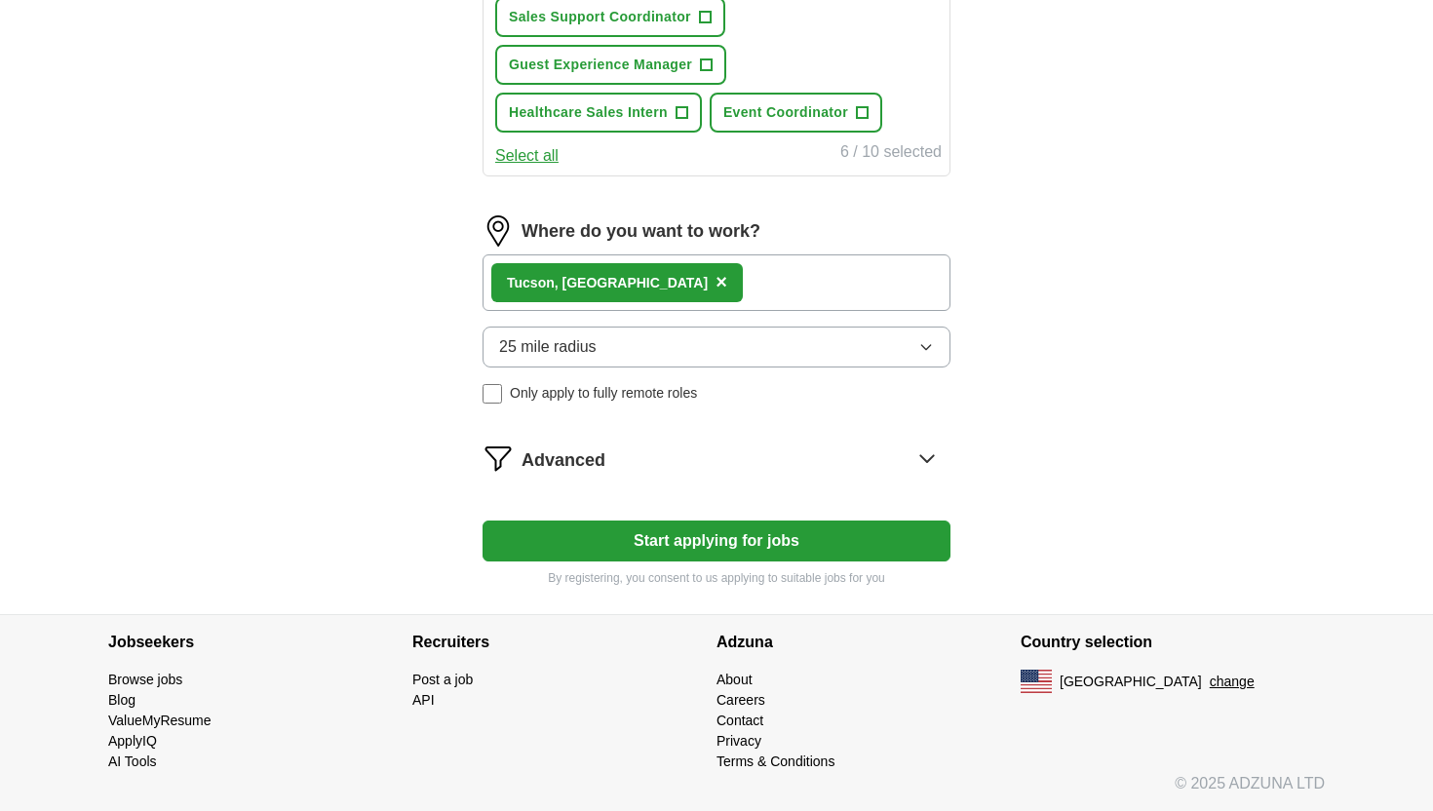
click at [563, 347] on span "25 mile radius" at bounding box center [547, 346] width 97 height 23
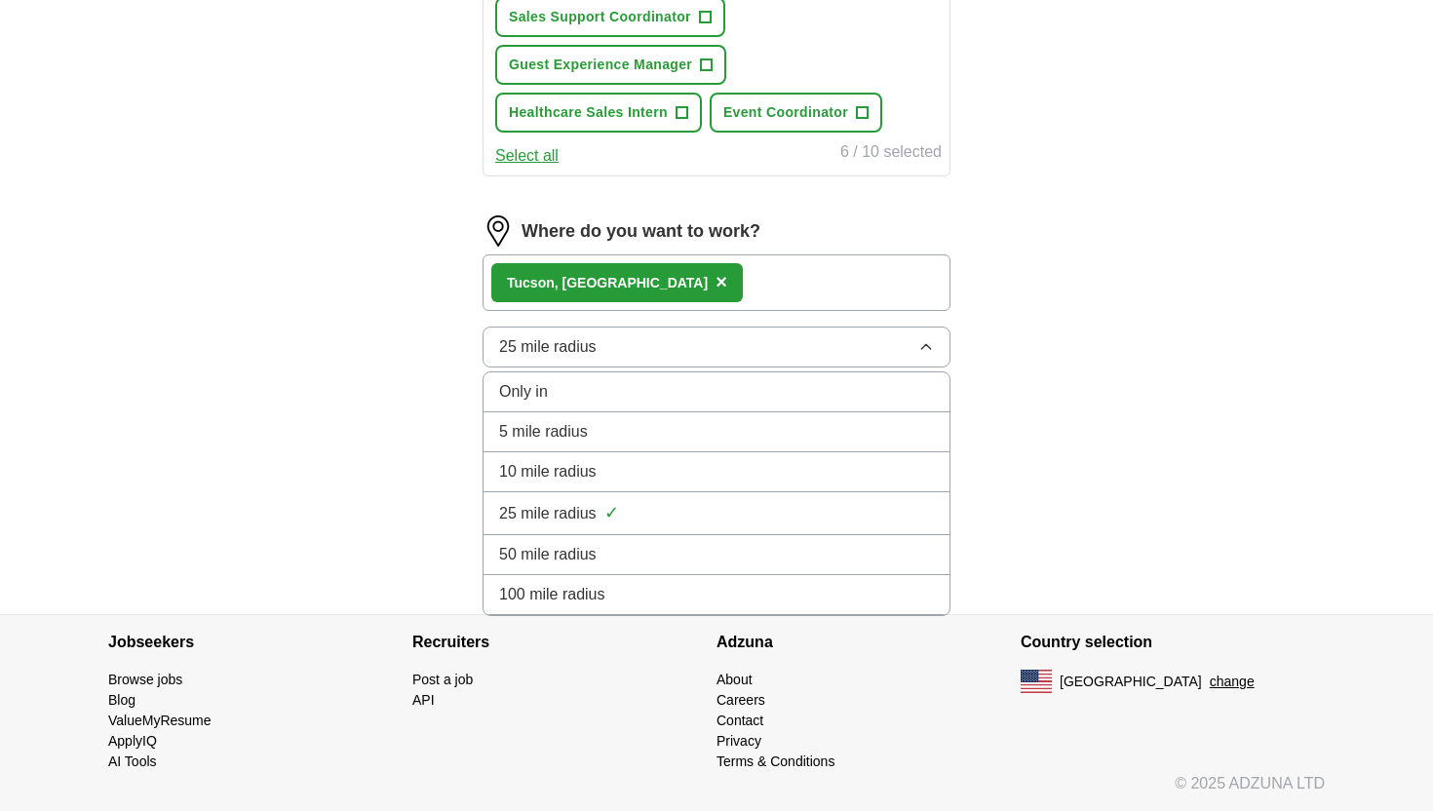
click at [576, 463] on span "10 mile radius" at bounding box center [547, 471] width 97 height 23
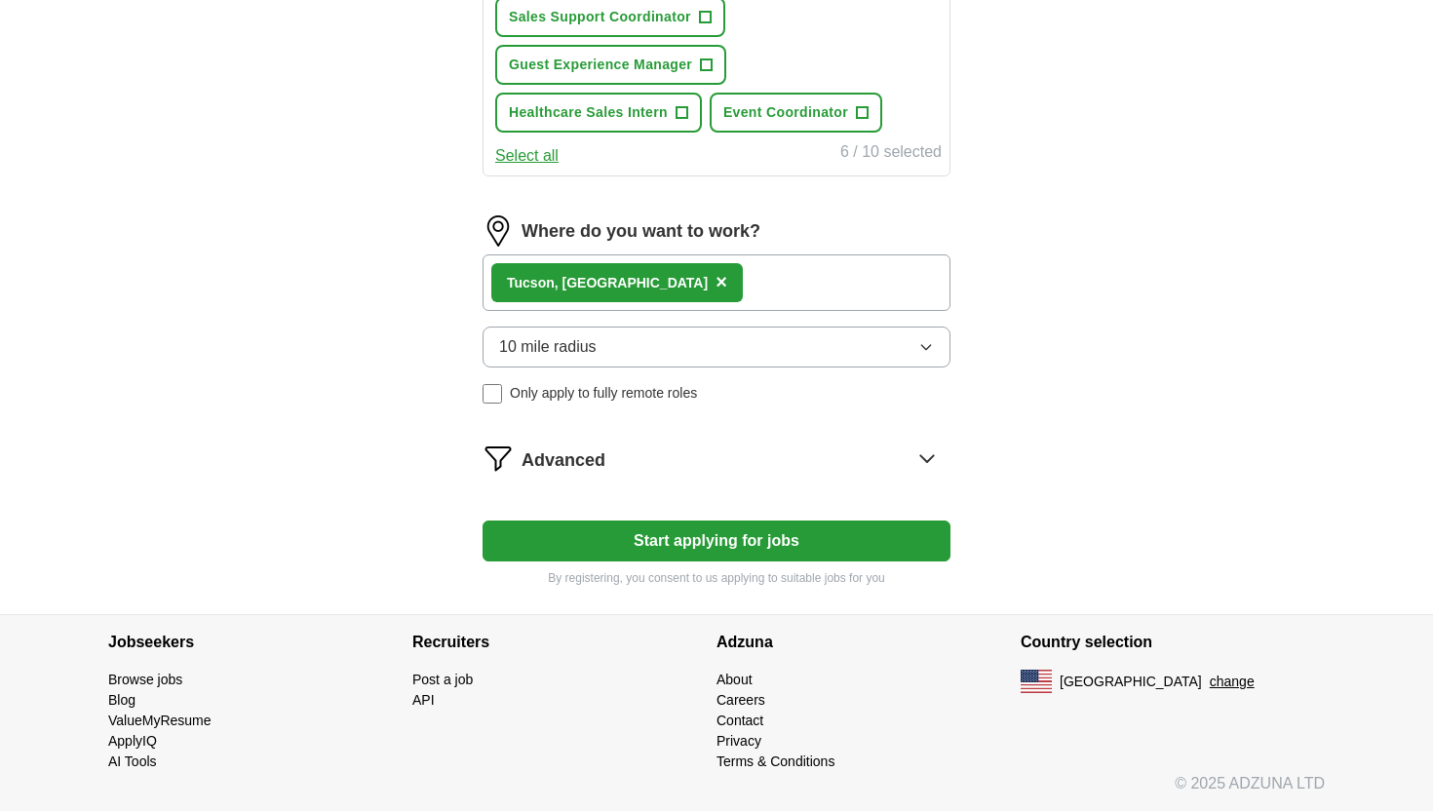
click at [622, 549] on button "Start applying for jobs" at bounding box center [716, 540] width 468 height 41
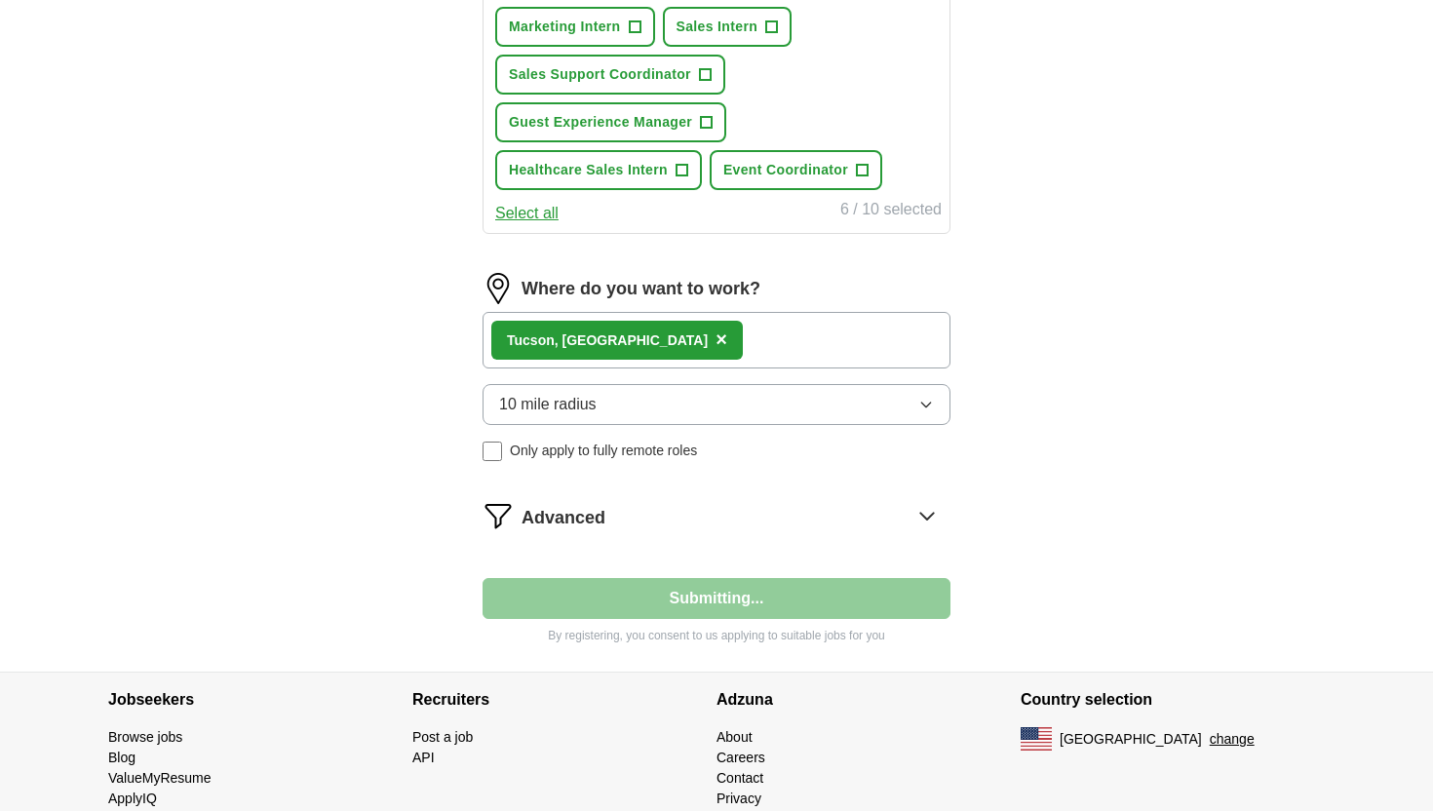
select select "**"
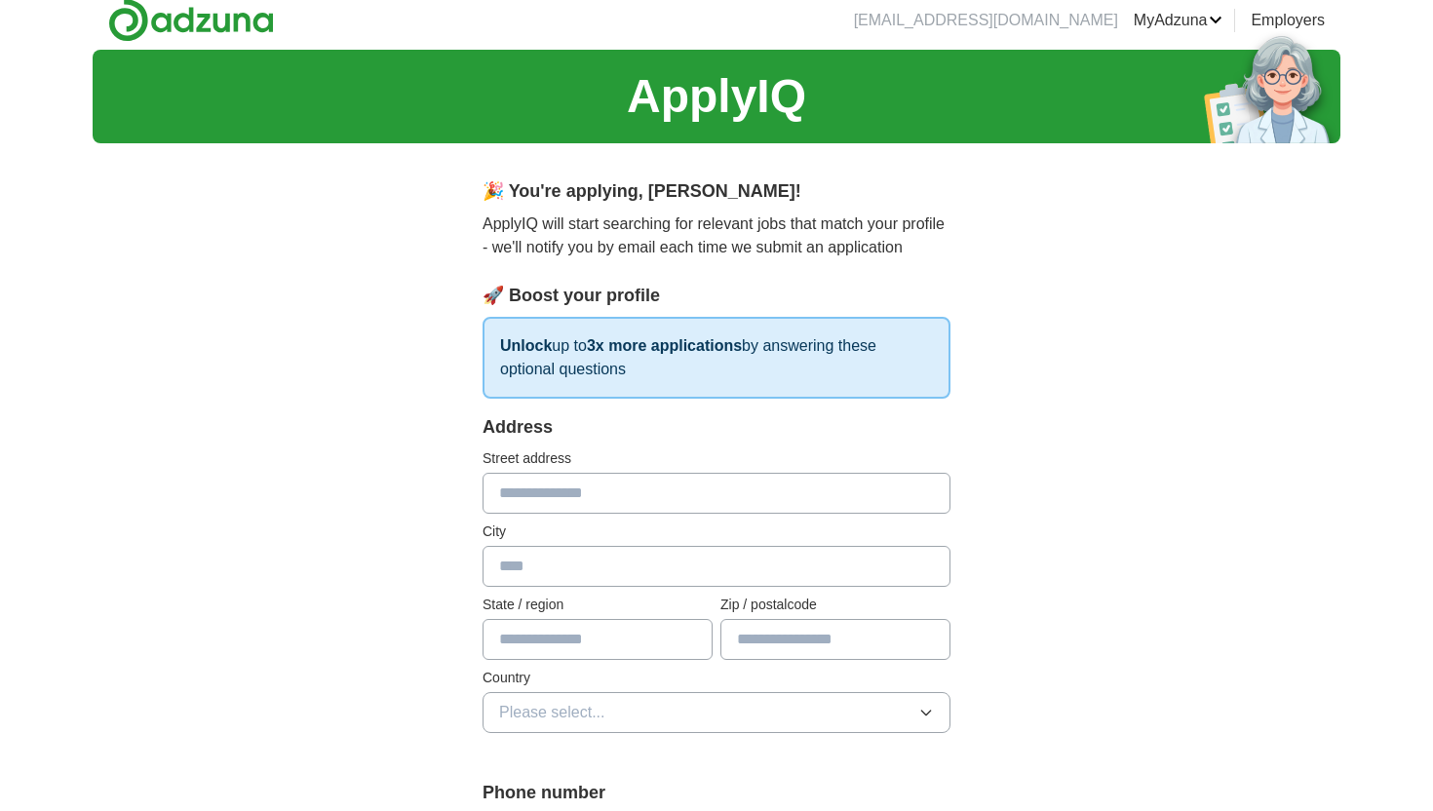
scroll to position [0, 0]
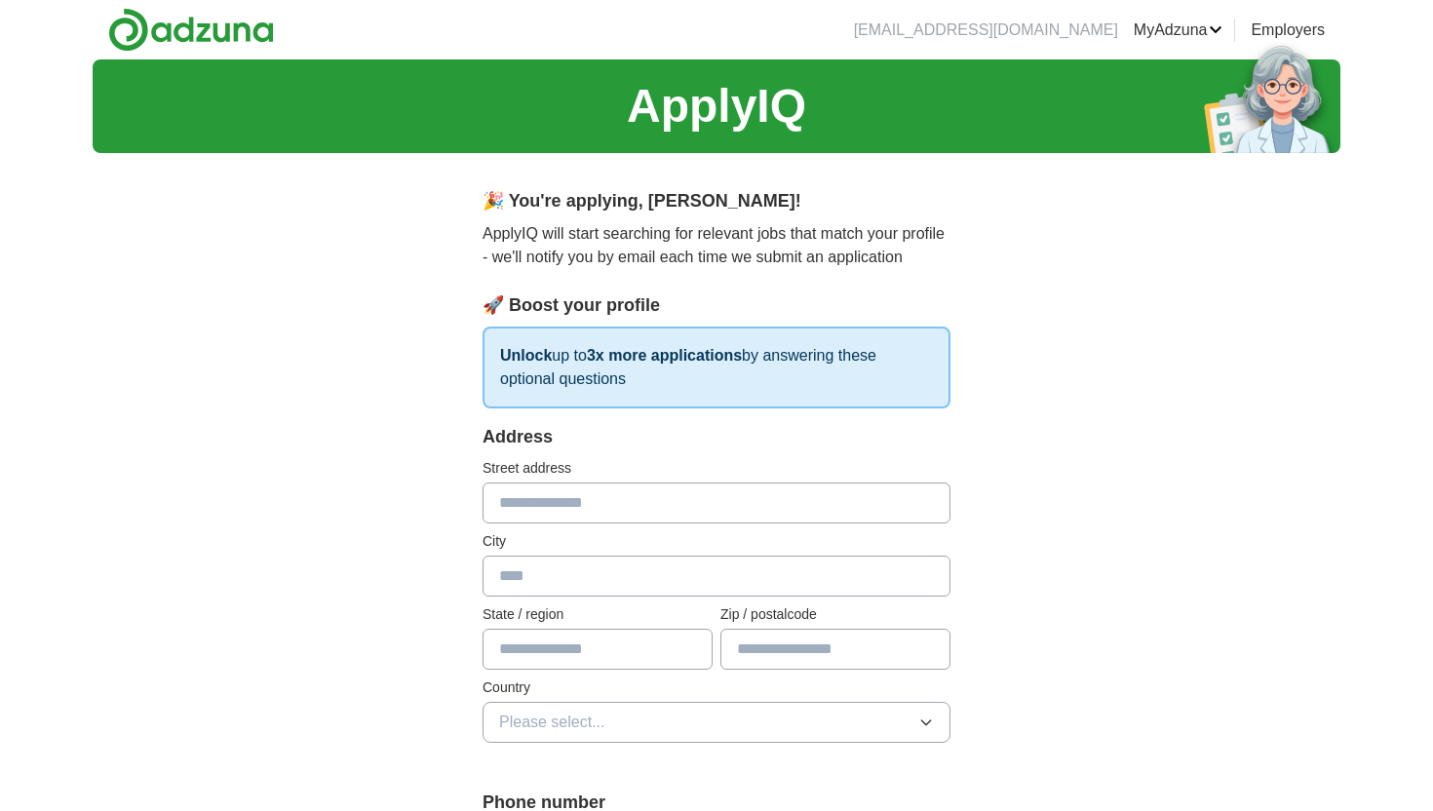
click at [694, 517] on input "text" at bounding box center [716, 502] width 468 height 41
type input "**********"
type input "******"
type input "**"
type input "*****"
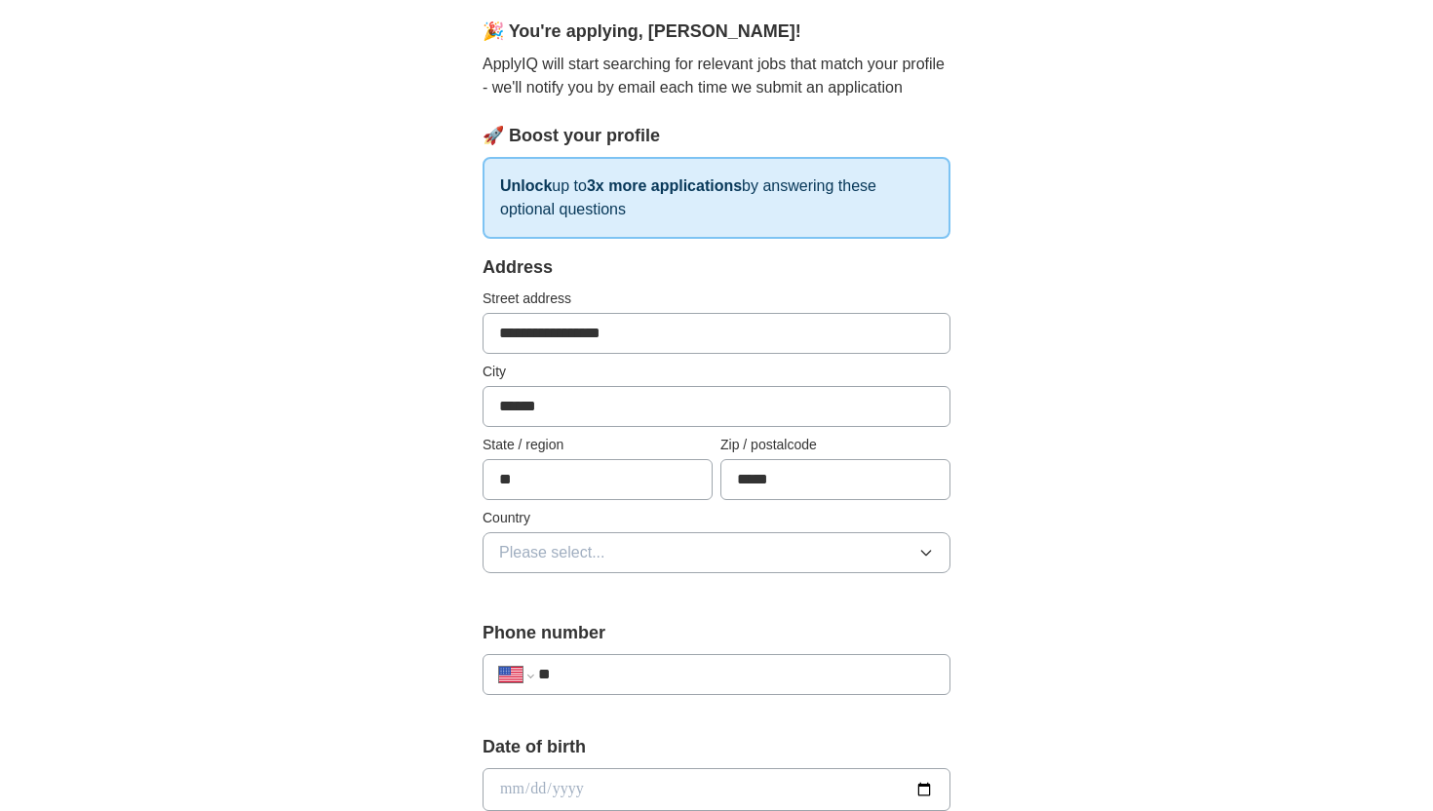
scroll to position [184, 0]
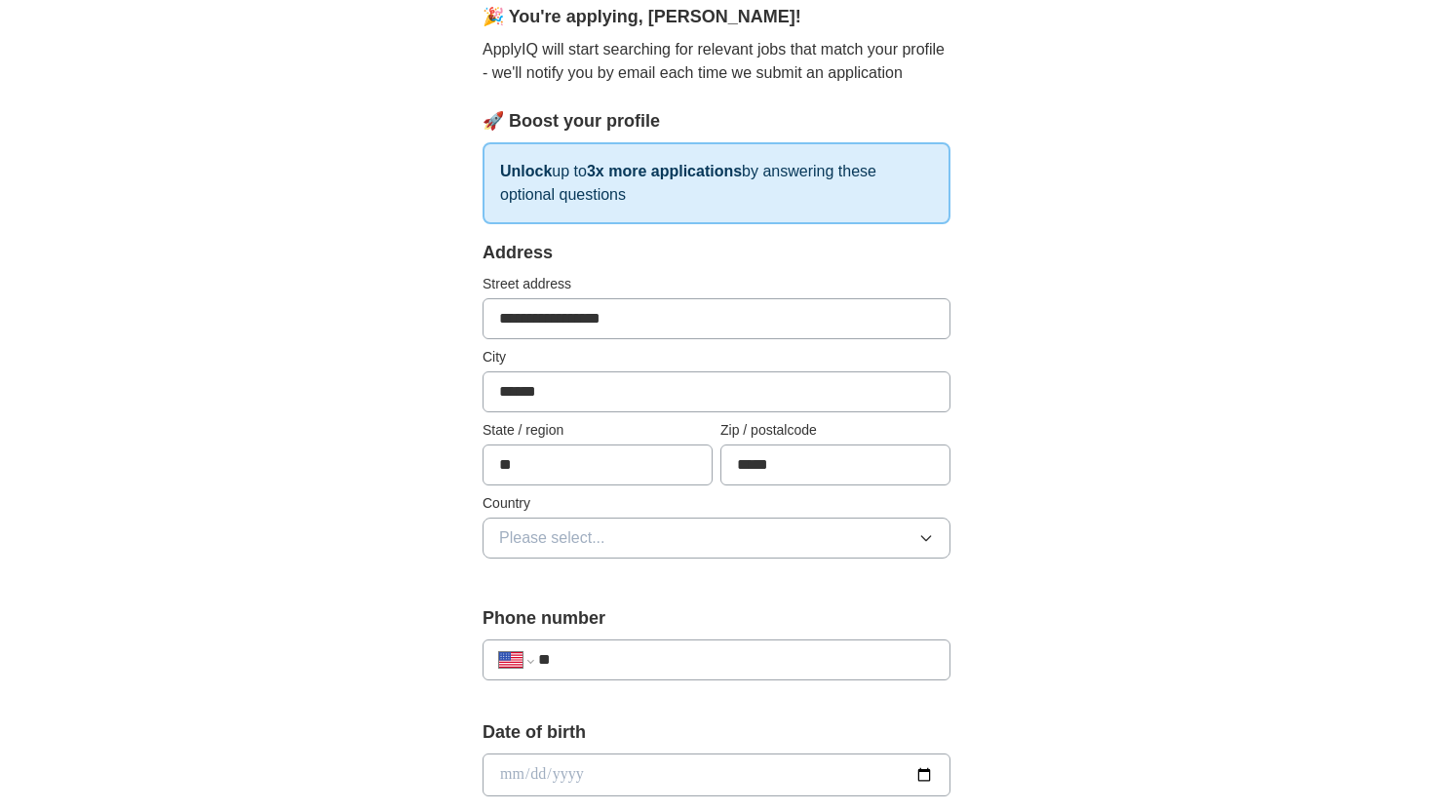
click at [679, 566] on div "**********" at bounding box center [716, 411] width 468 height 342
click at [673, 553] on button "Please select..." at bounding box center [716, 537] width 468 height 41
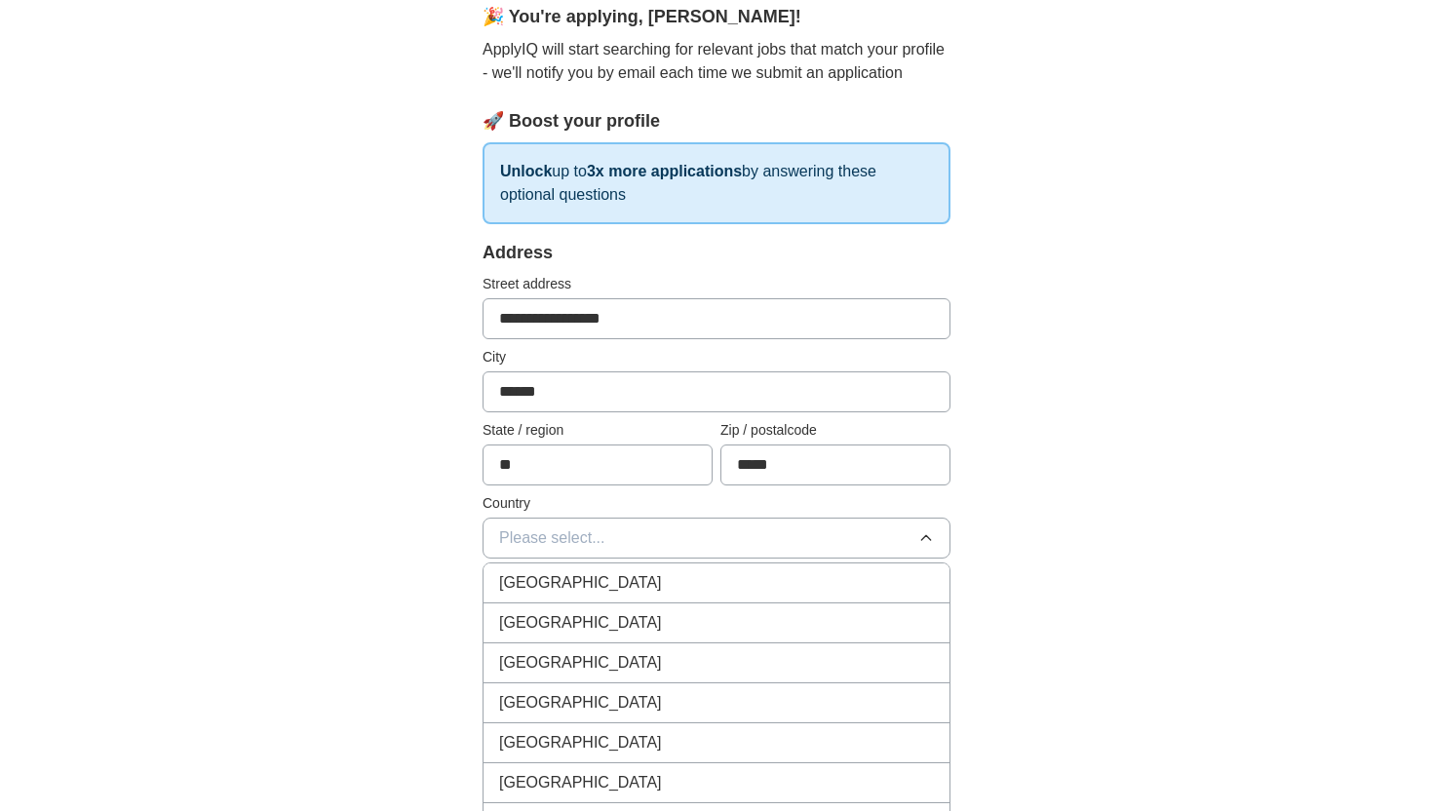
click at [656, 632] on div "[GEOGRAPHIC_DATA]" at bounding box center [716, 622] width 435 height 23
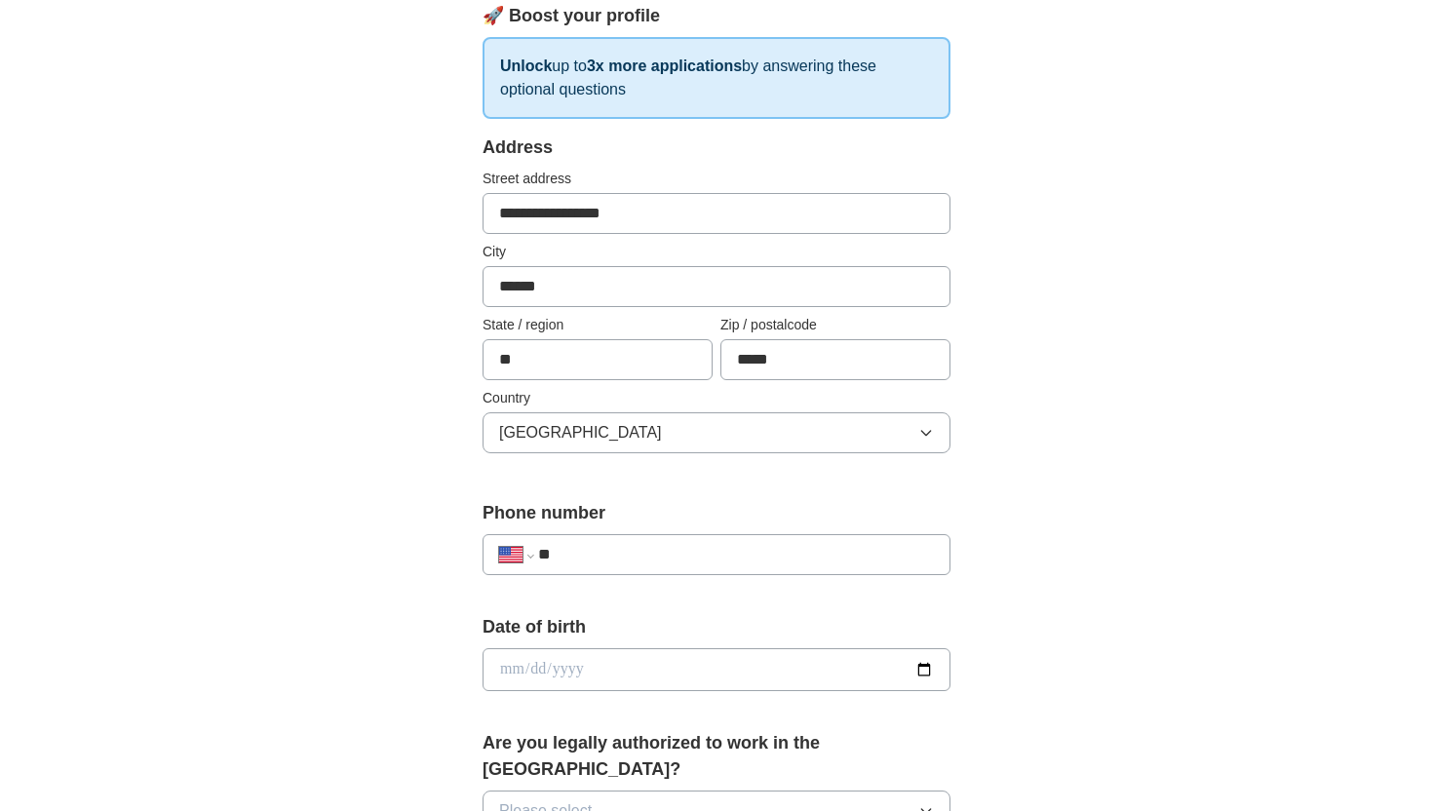
scroll to position [312, 0]
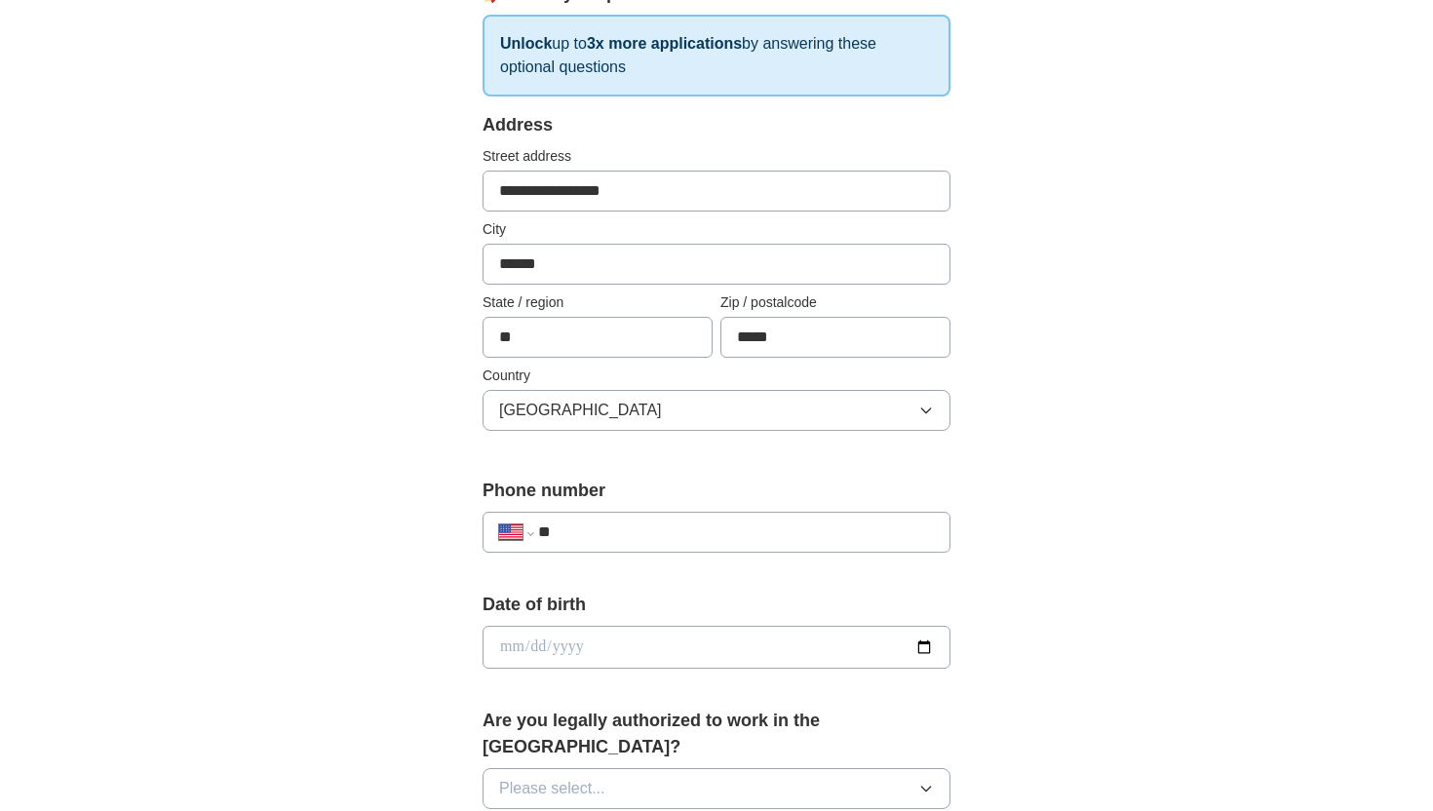
click at [667, 557] on div "**********" at bounding box center [716, 523] width 468 height 91
click at [667, 528] on input "**" at bounding box center [736, 531] width 396 height 23
type input "**********"
click at [590, 654] on input "date" at bounding box center [716, 647] width 468 height 43
type input "**********"
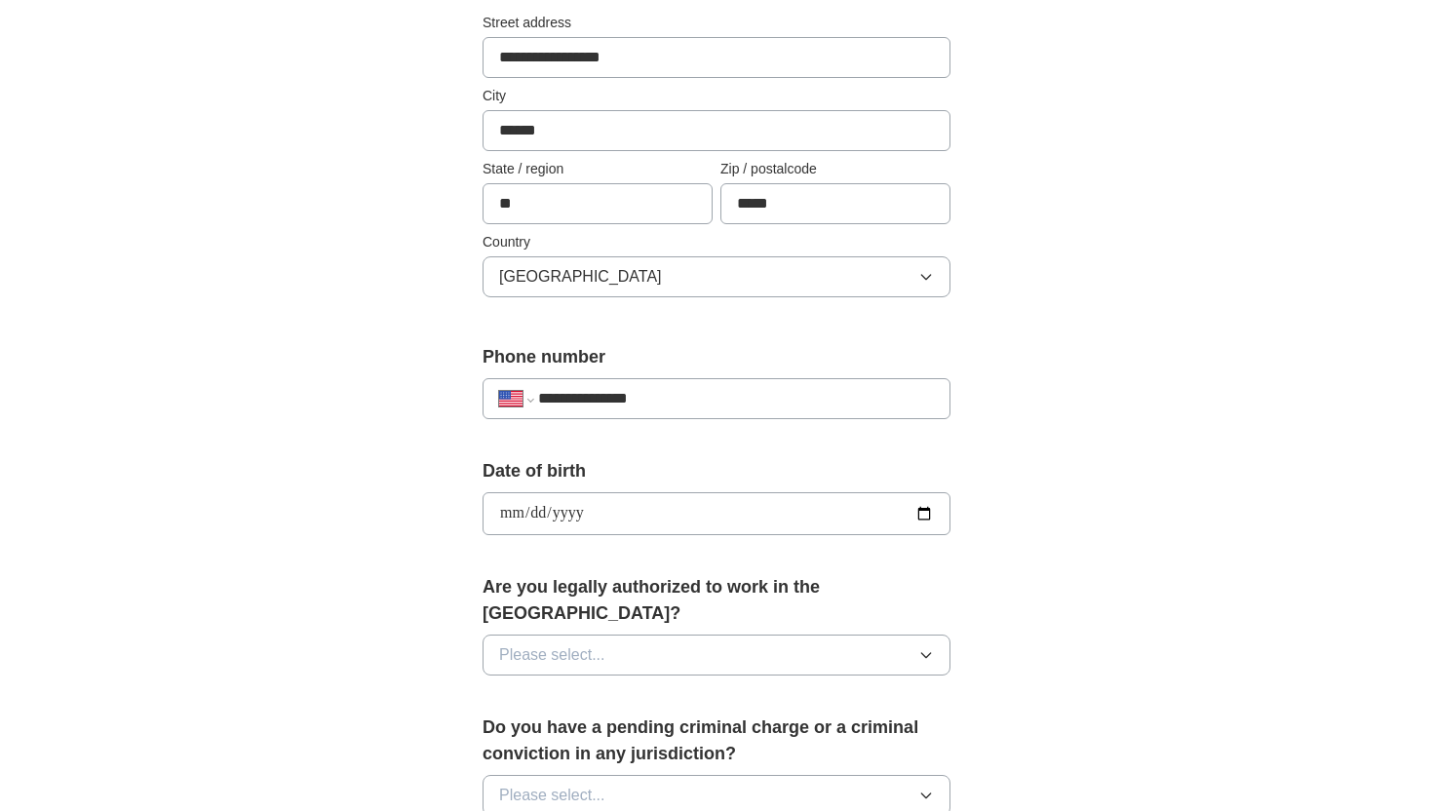
click at [579, 643] on span "Please select..." at bounding box center [552, 654] width 106 height 23
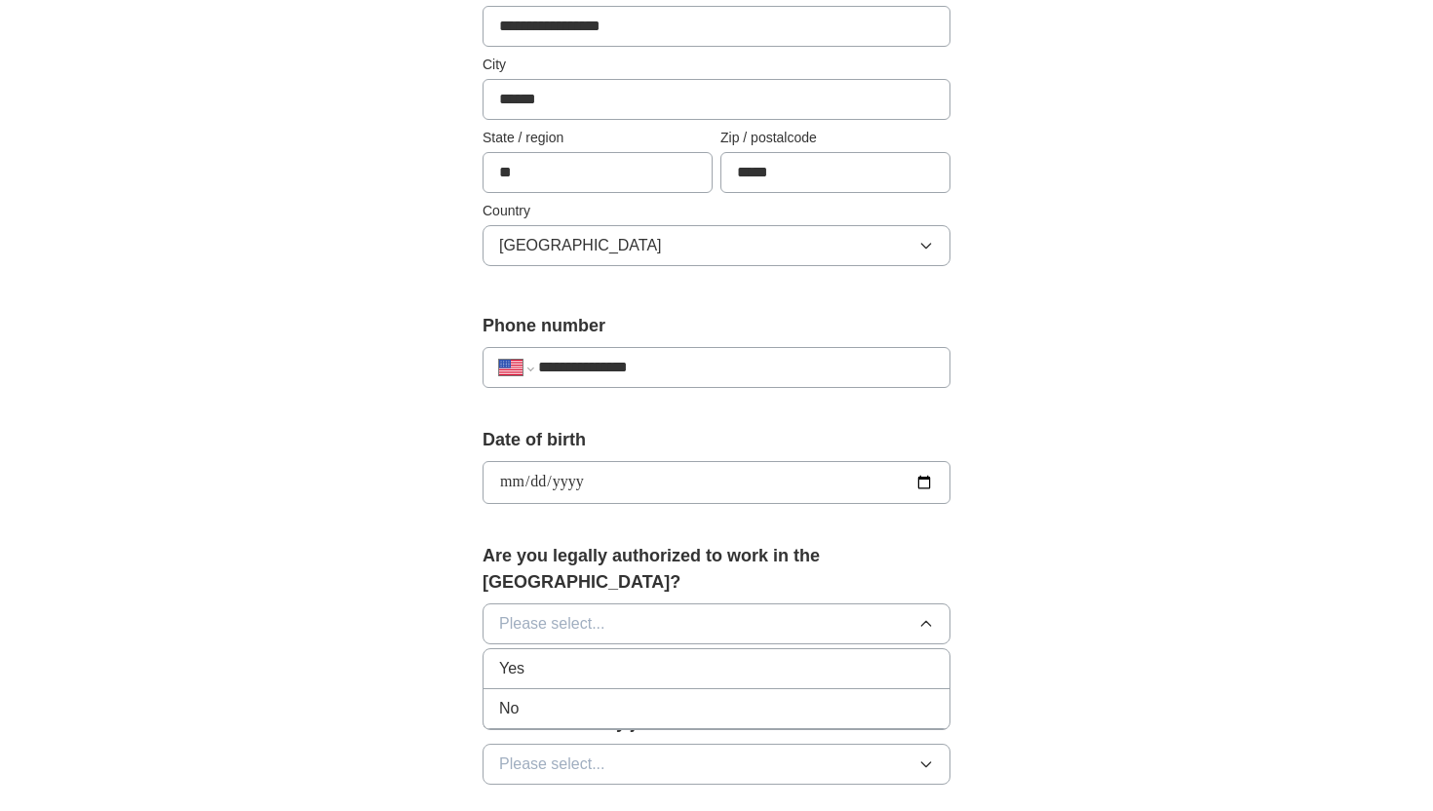
scroll to position [487, 0]
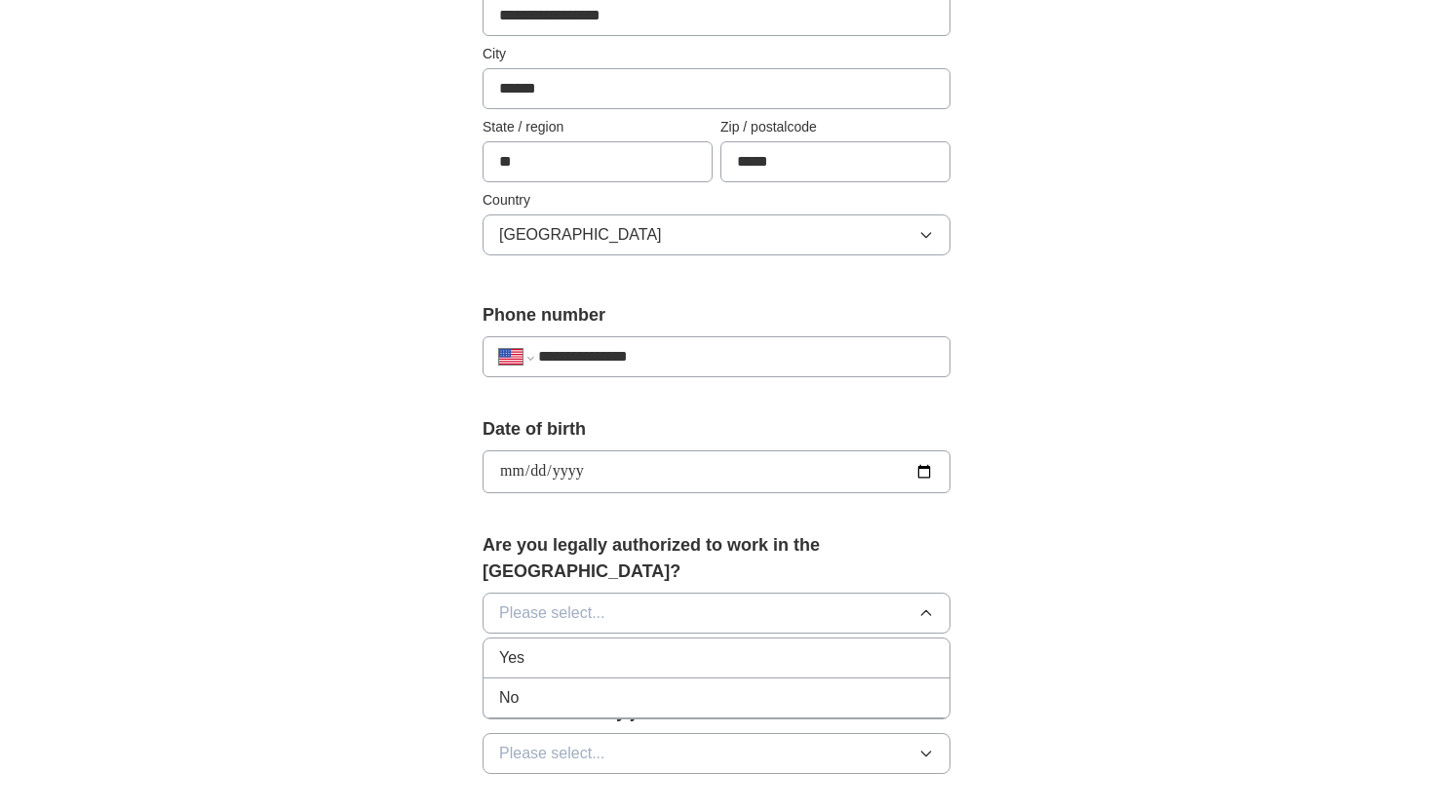
click at [574, 646] on div "Yes" at bounding box center [716, 657] width 435 height 23
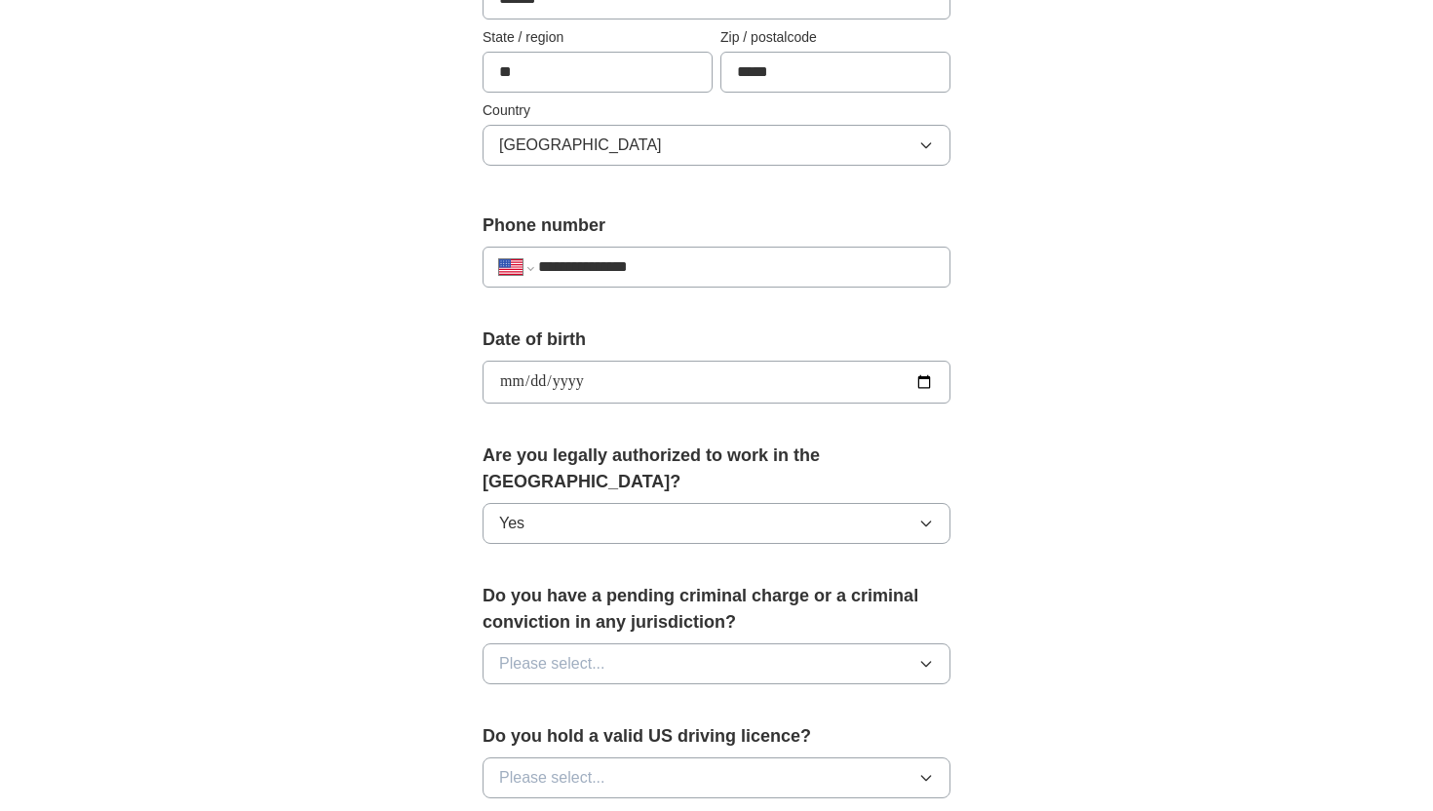
scroll to position [605, 0]
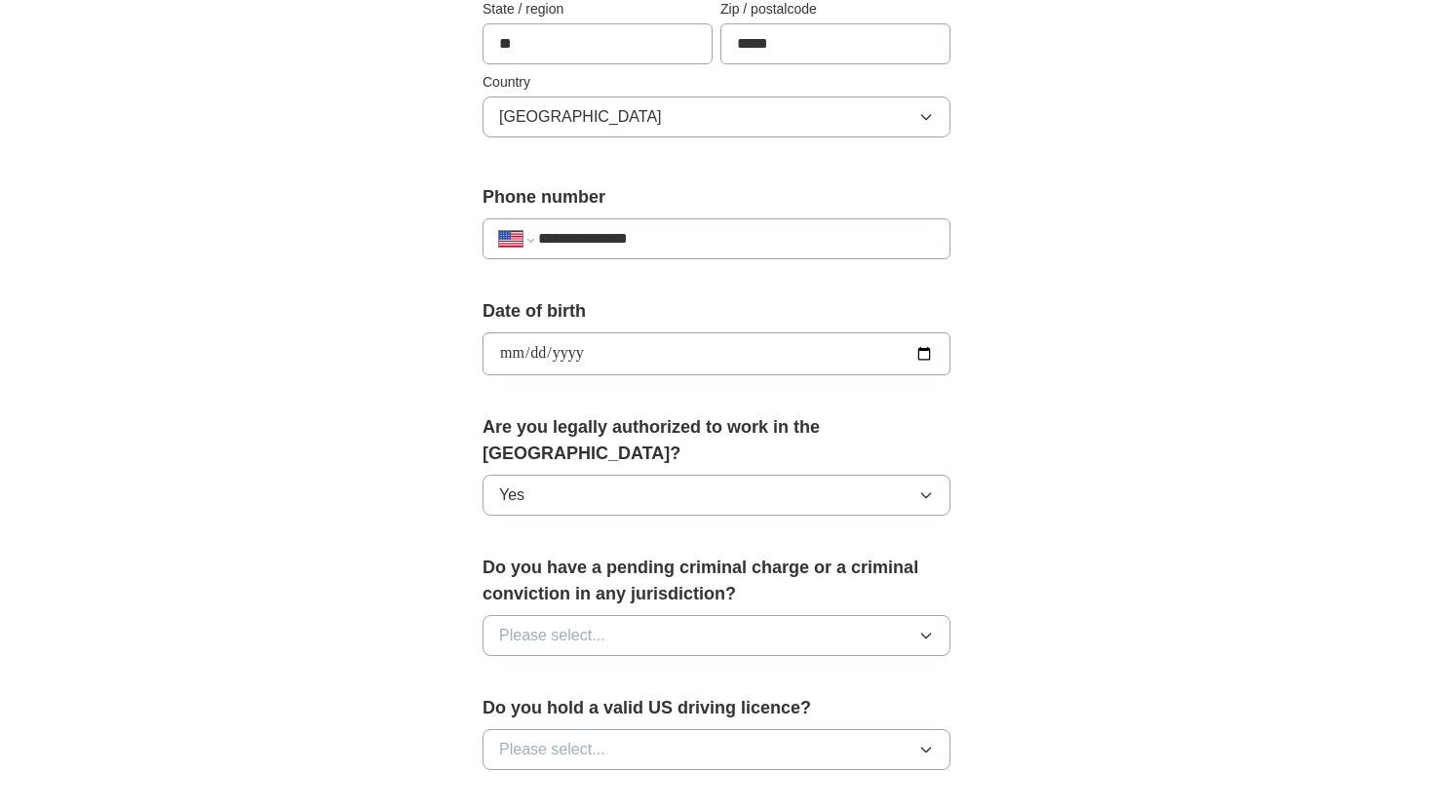
click at [575, 633] on div "Do you have a pending criminal charge or a criminal conviction in any jurisdict…" at bounding box center [716, 613] width 468 height 117
click at [576, 624] on span "Please select..." at bounding box center [552, 635] width 106 height 23
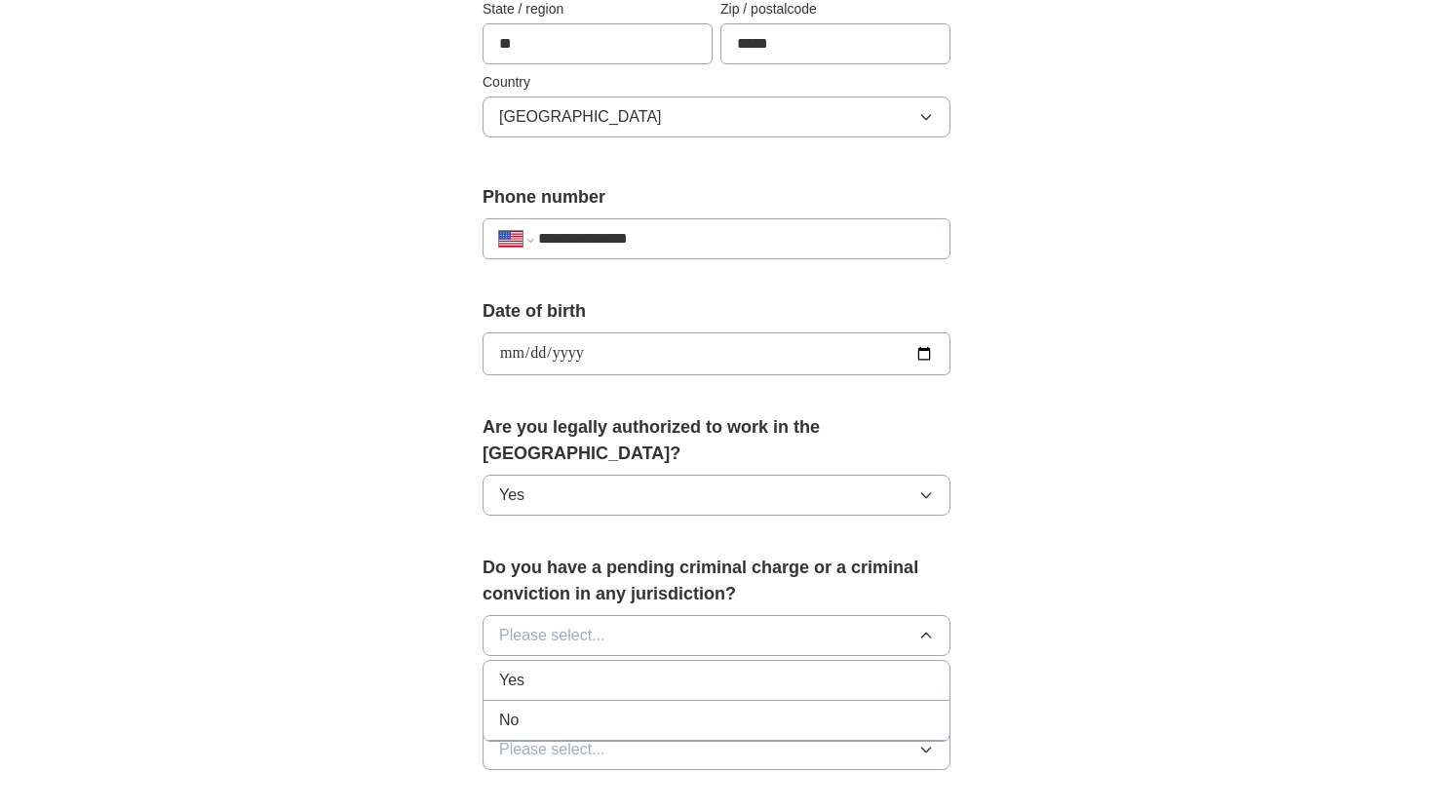
click at [573, 709] on div "No" at bounding box center [716, 720] width 435 height 23
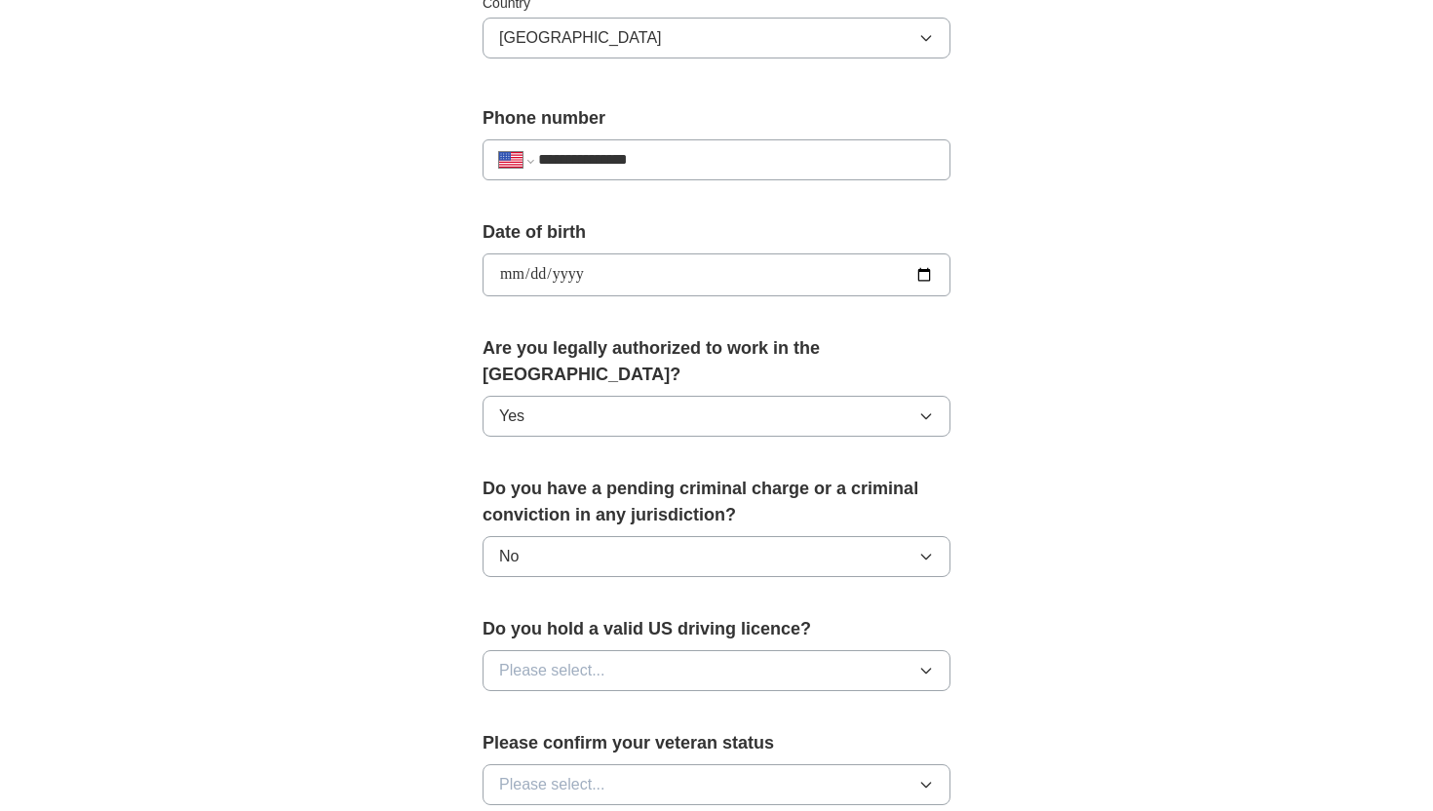
scroll to position [712, 0]
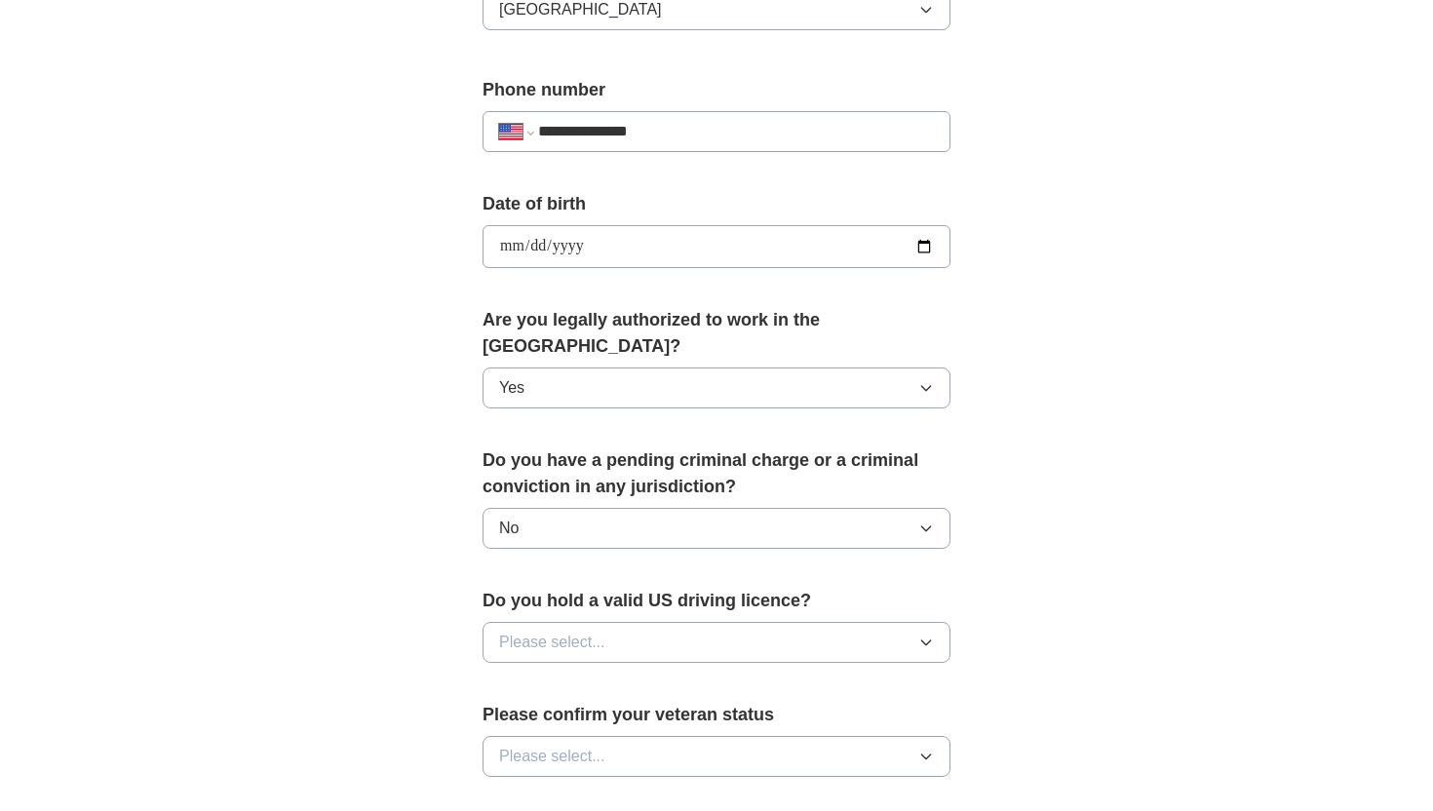
click at [580, 631] on span "Please select..." at bounding box center [552, 642] width 106 height 23
click at [700, 675] on div "Yes" at bounding box center [716, 686] width 435 height 23
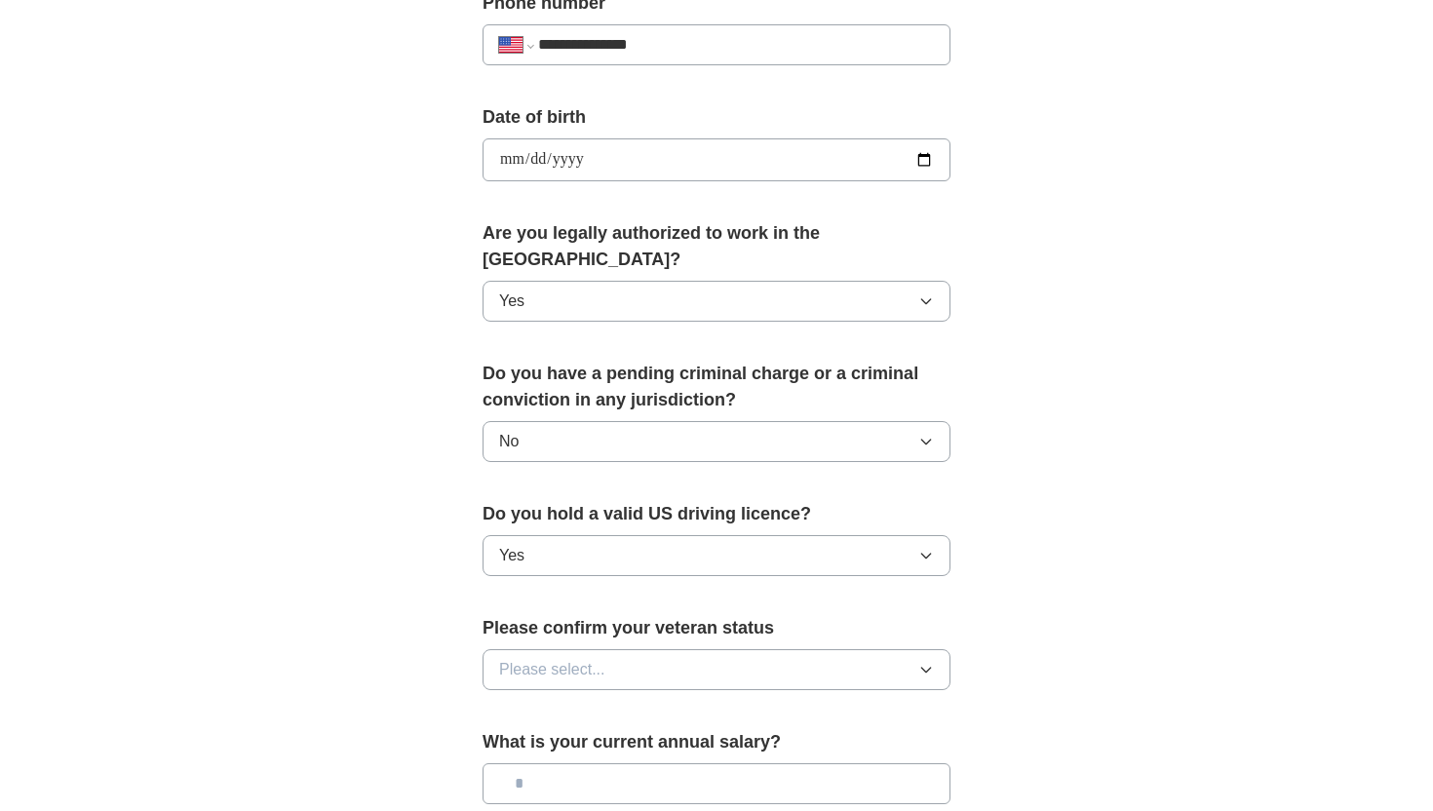
scroll to position [817, 0]
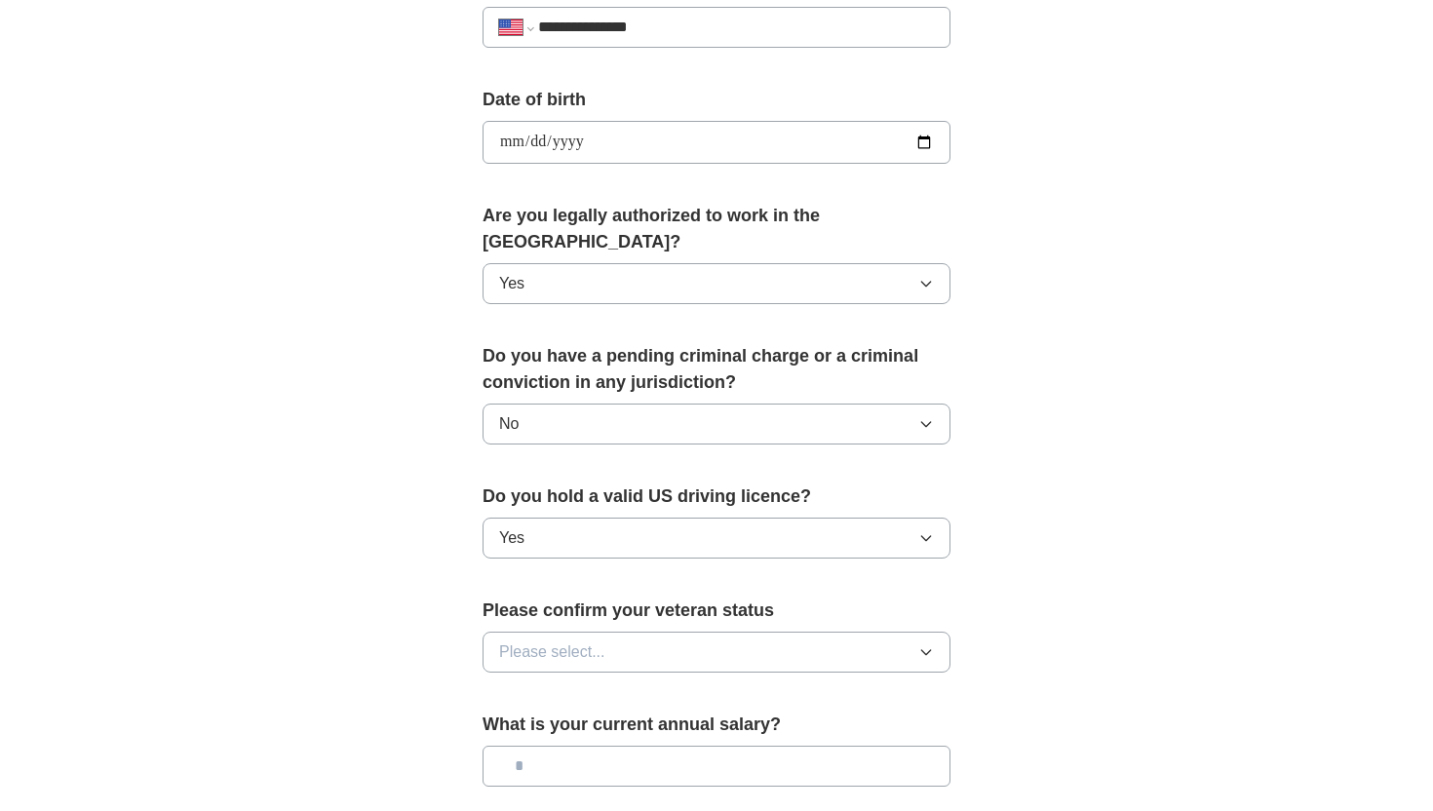
click at [669, 632] on button "Please select..." at bounding box center [716, 652] width 468 height 41
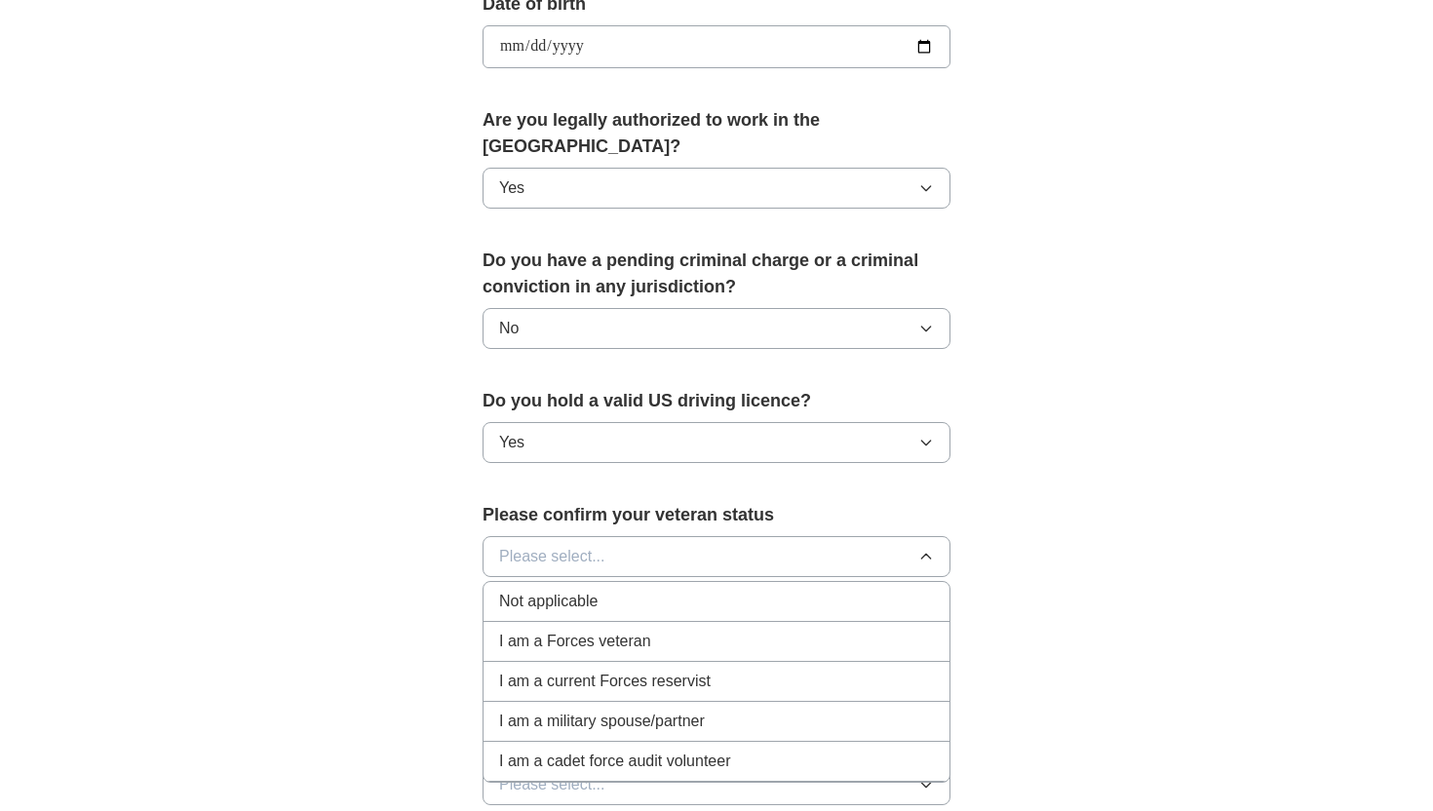
scroll to position [918, 0]
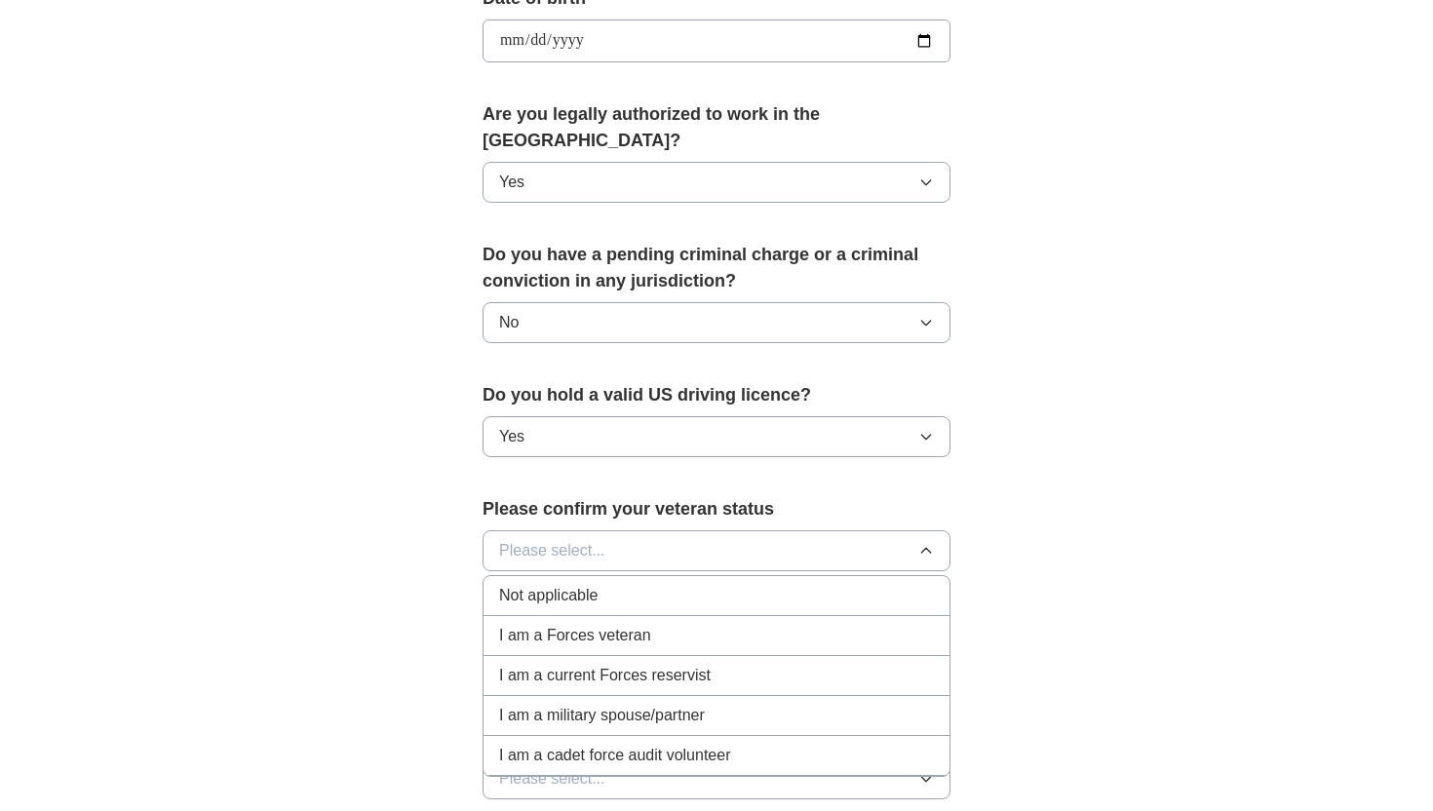
click at [651, 584] on div "Not applicable" at bounding box center [716, 595] width 435 height 23
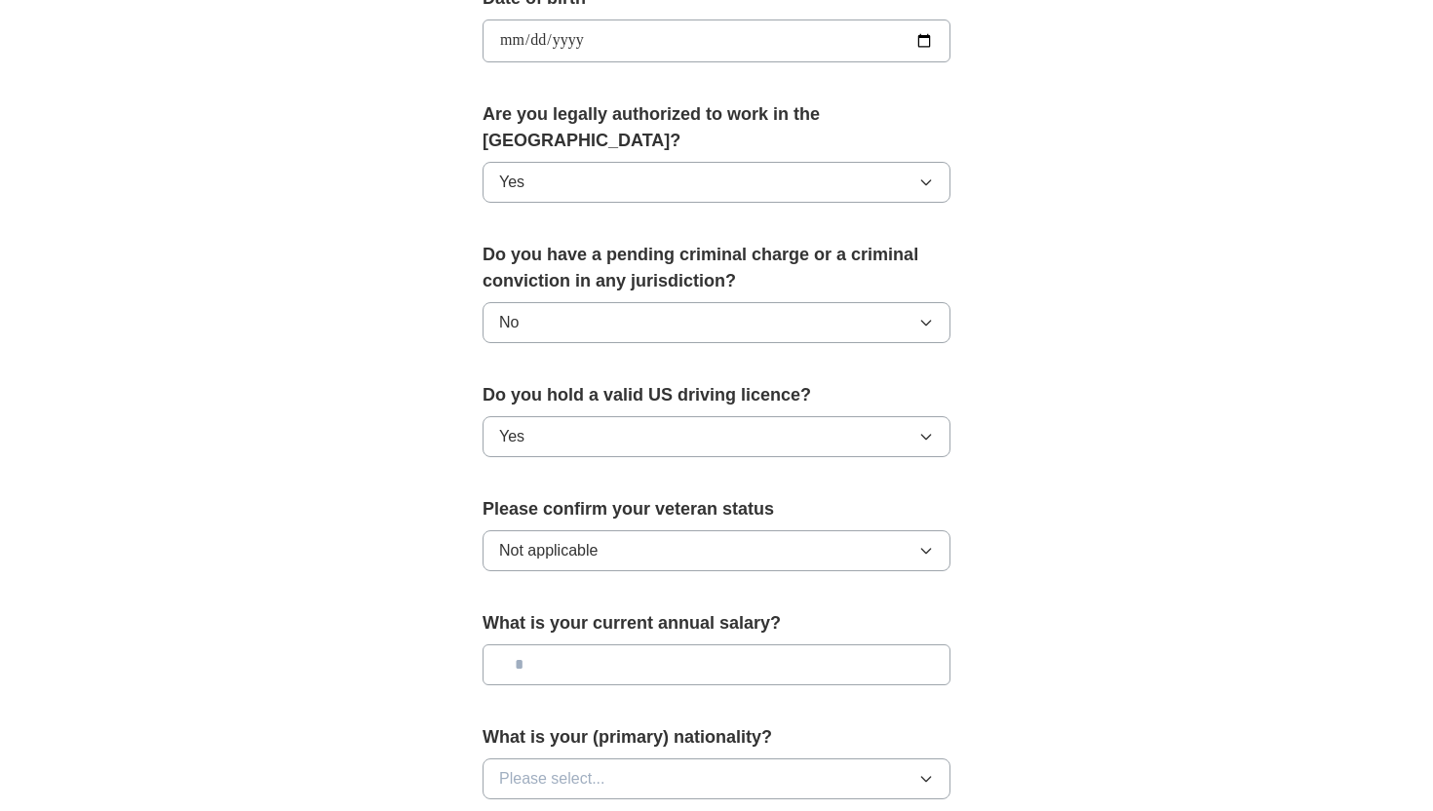
click at [636, 644] on input "text" at bounding box center [716, 664] width 468 height 41
type input "**"
click at [590, 767] on span "Please select..." at bounding box center [552, 778] width 106 height 23
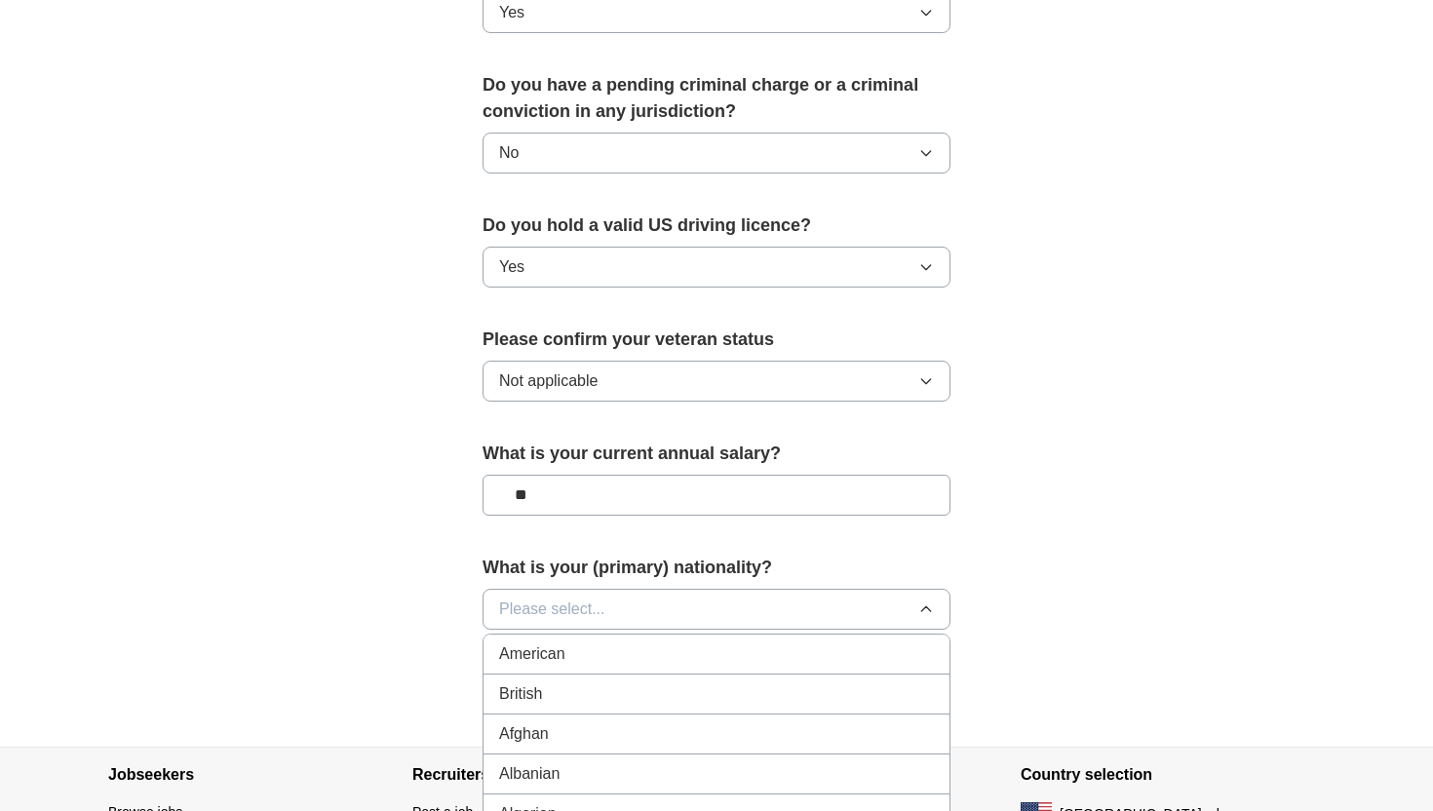
scroll to position [1093, 0]
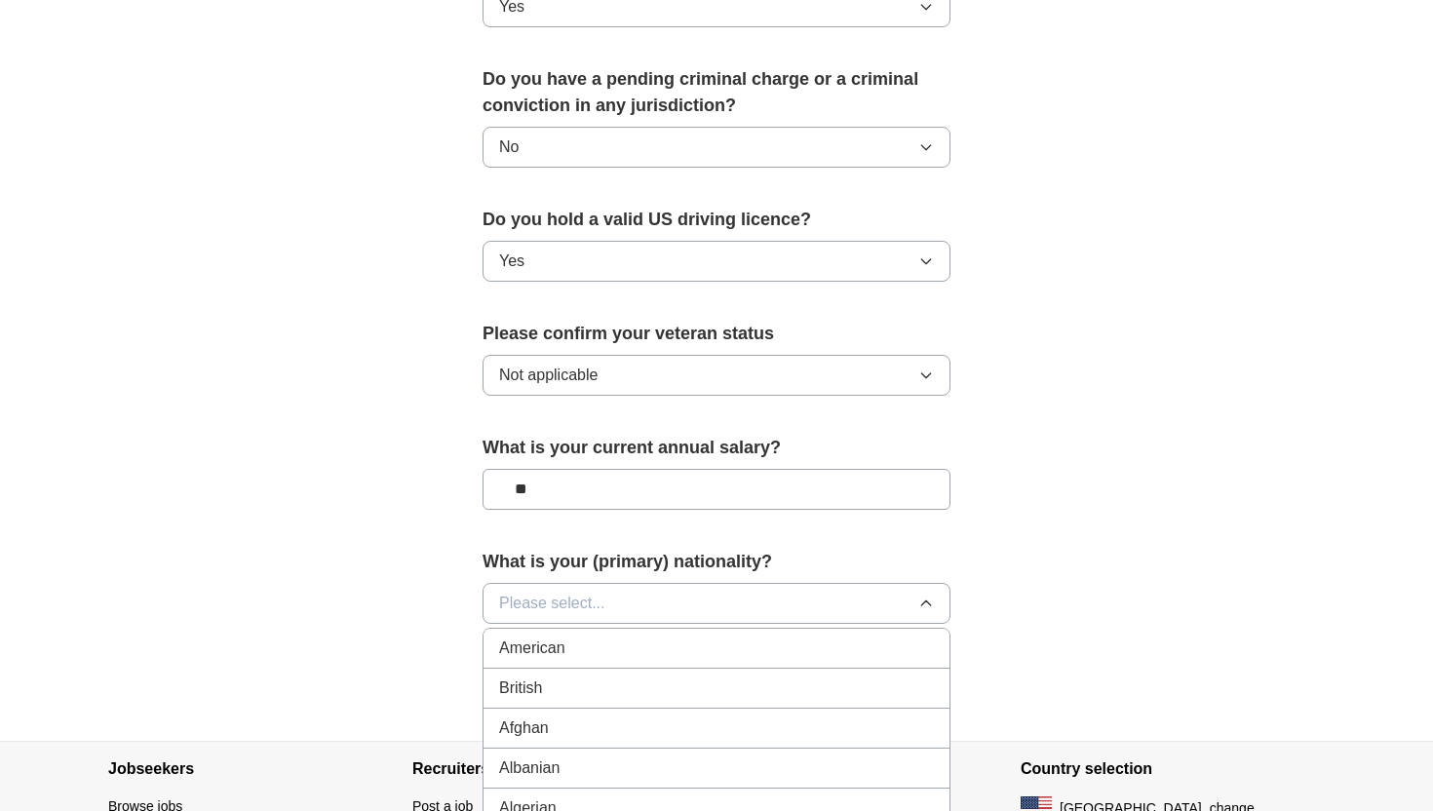
click at [610, 636] on div "American" at bounding box center [716, 647] width 435 height 23
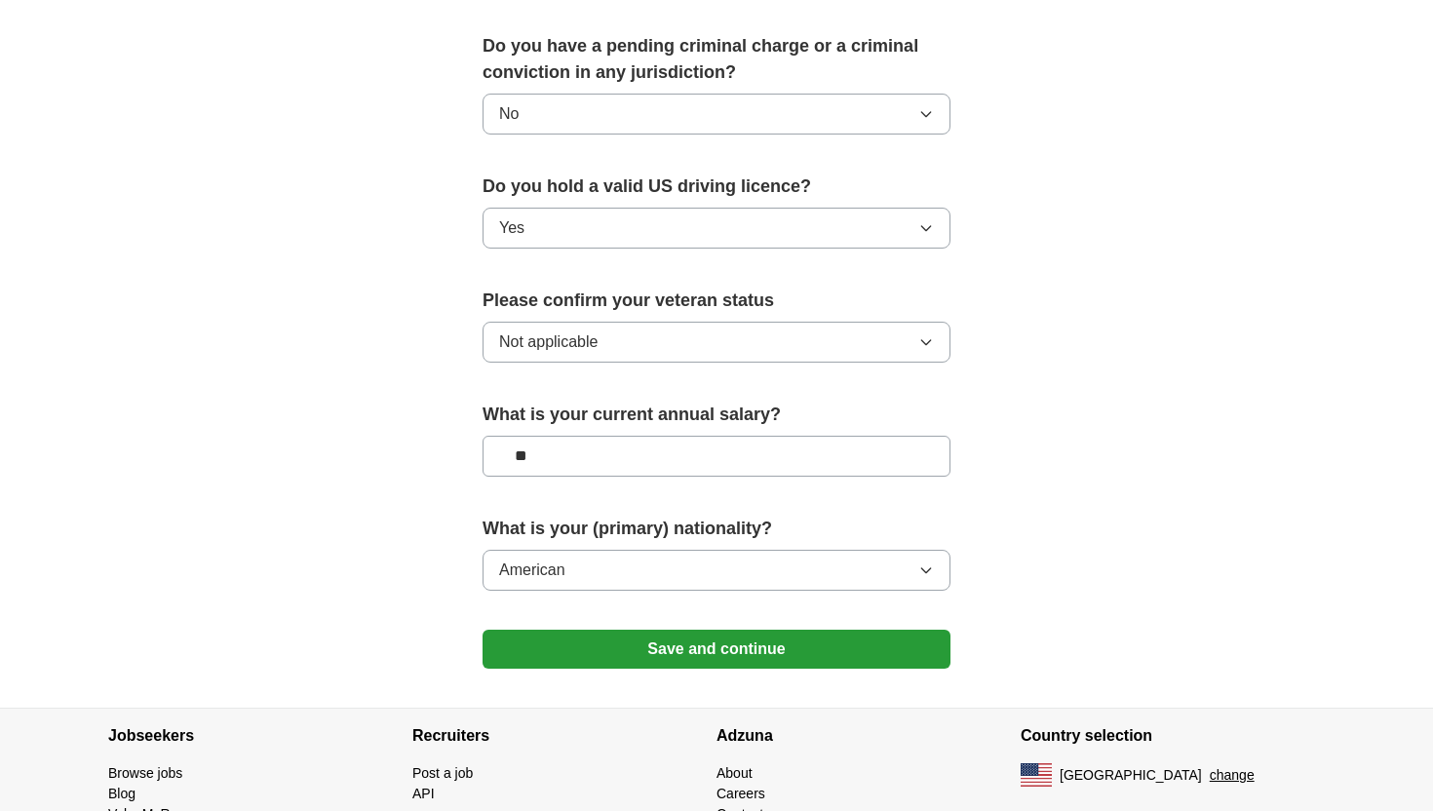
scroll to position [1131, 0]
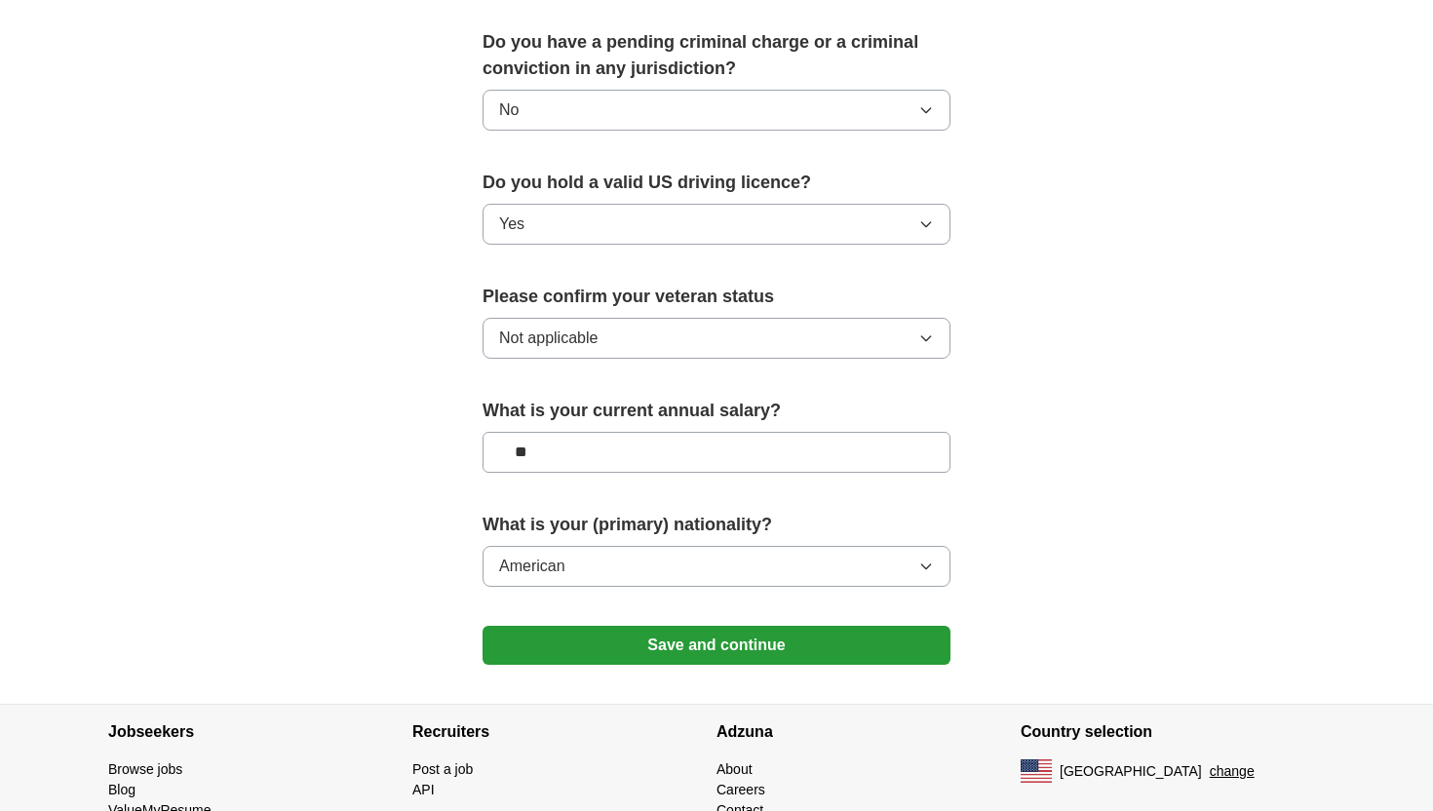
click at [630, 626] on button "Save and continue" at bounding box center [716, 645] width 468 height 39
